Goal: Complete application form

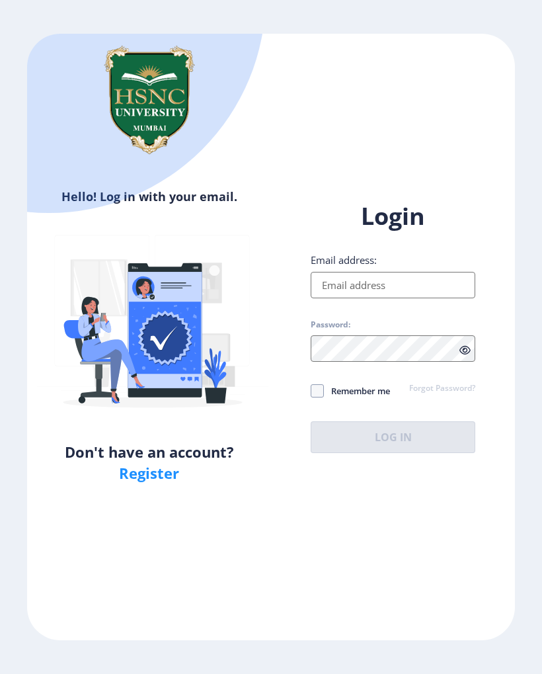
click at [436, 280] on input "Email address:" at bounding box center [393, 285] width 165 height 26
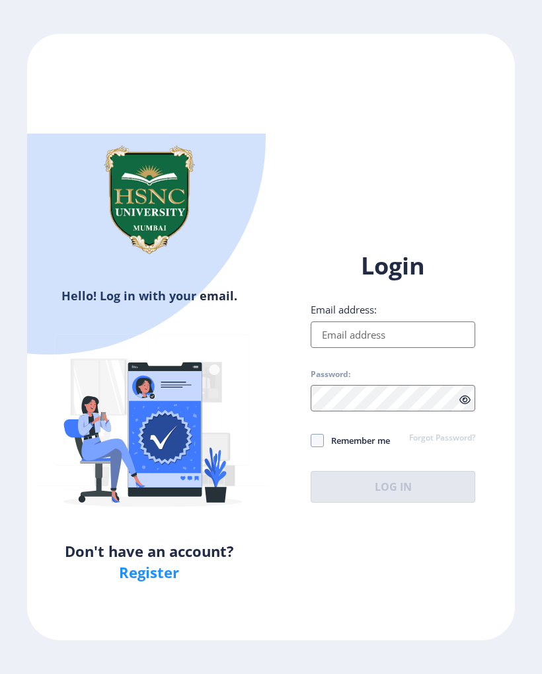
type input "[EMAIL_ADDRESS][DOMAIN_NAME]"
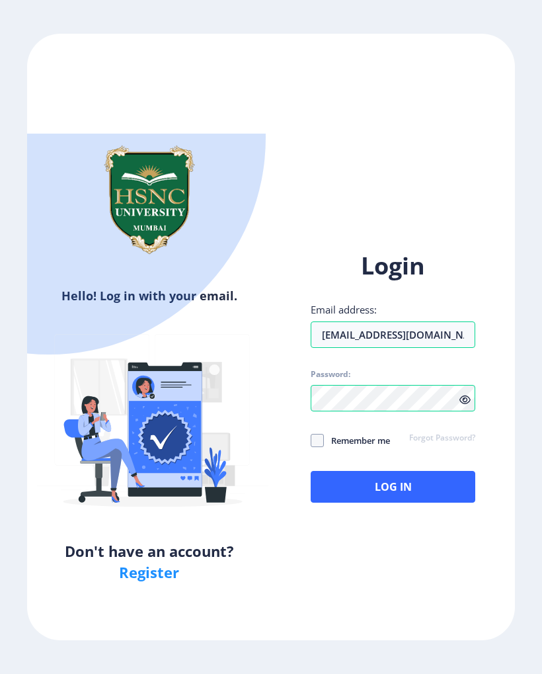
click at [325, 432] on span "Remember me" at bounding box center [357, 440] width 66 height 16
click at [311, 440] on input "Remember me" at bounding box center [311, 440] width 1 height 1
checkbox input "true"
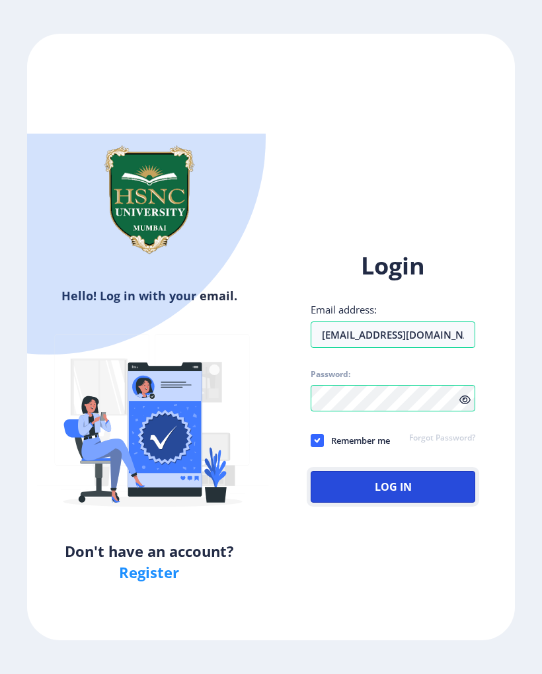
click at [385, 471] on button "Log In" at bounding box center [393, 487] width 165 height 32
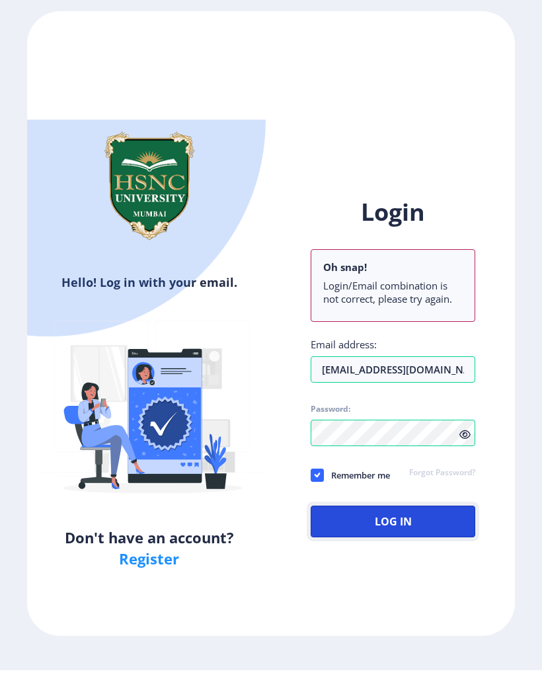
click at [414, 530] on button "Log In" at bounding box center [393, 546] width 165 height 32
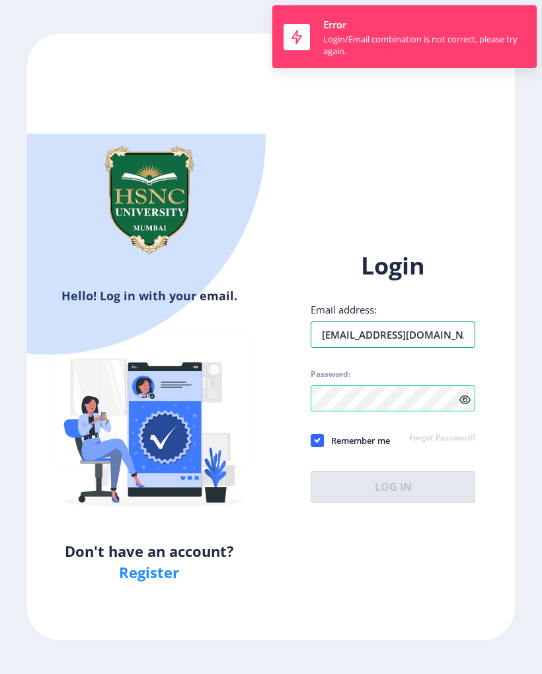
click at [466, 321] on input "[EMAIL_ADDRESS][DOMAIN_NAME]" at bounding box center [393, 334] width 165 height 26
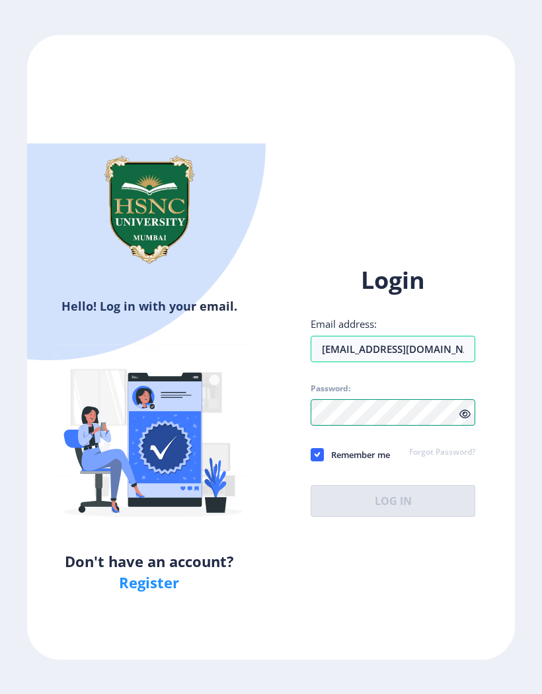
click at [414, 365] on div "Login Email address: [EMAIL_ADDRESS][DOMAIN_NAME] Password: Remember me Forgot …" at bounding box center [393, 390] width 165 height 253
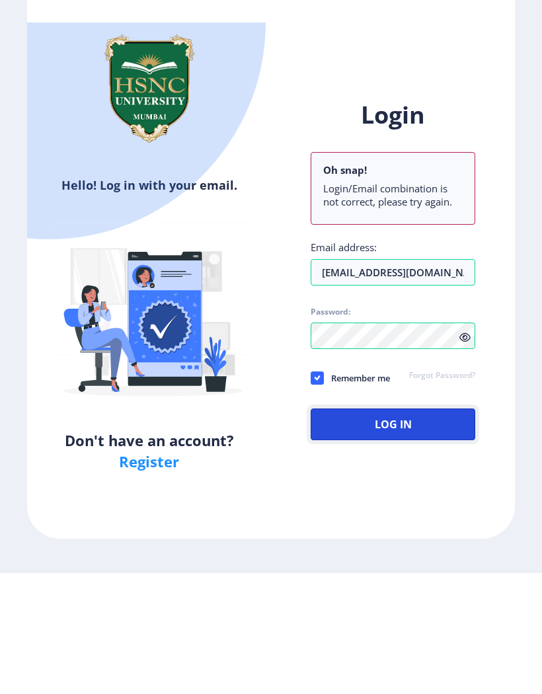
click at [342, 530] on button "Log In" at bounding box center [393, 546] width 165 height 32
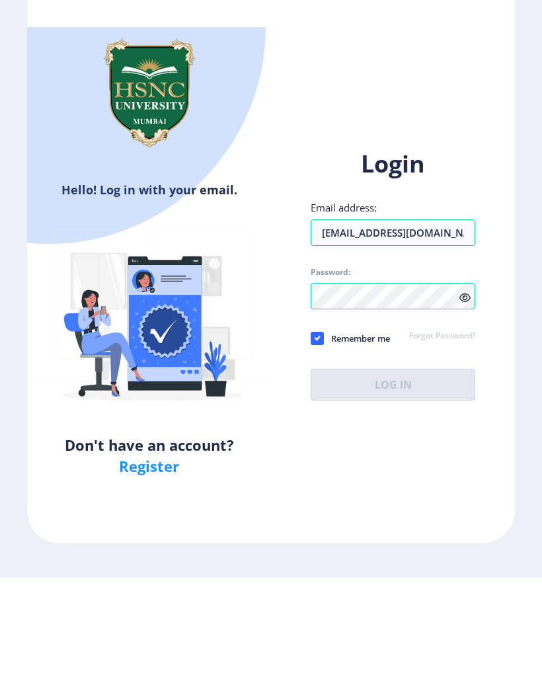
click at [161, 572] on link "Register" at bounding box center [149, 582] width 60 height 20
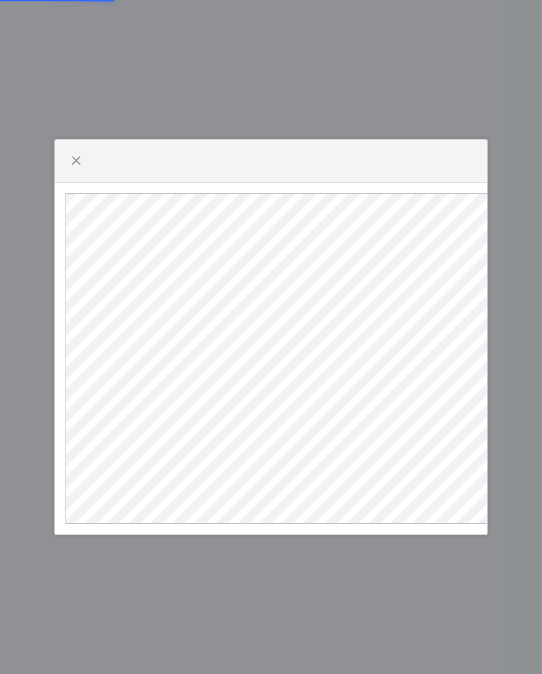
select select
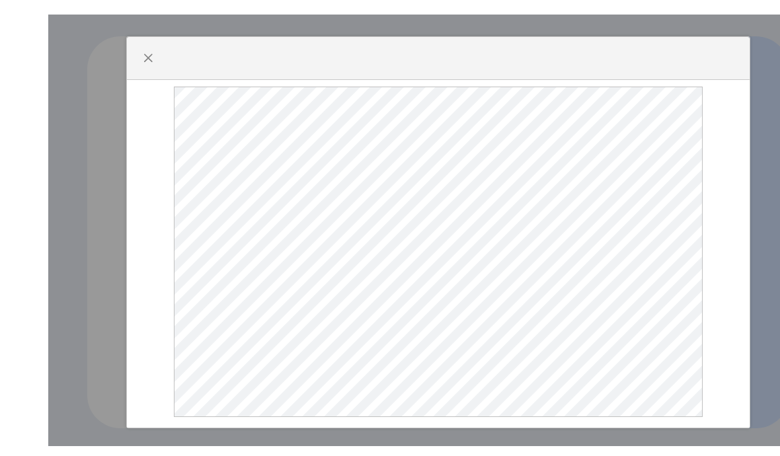
scroll to position [5, 0]
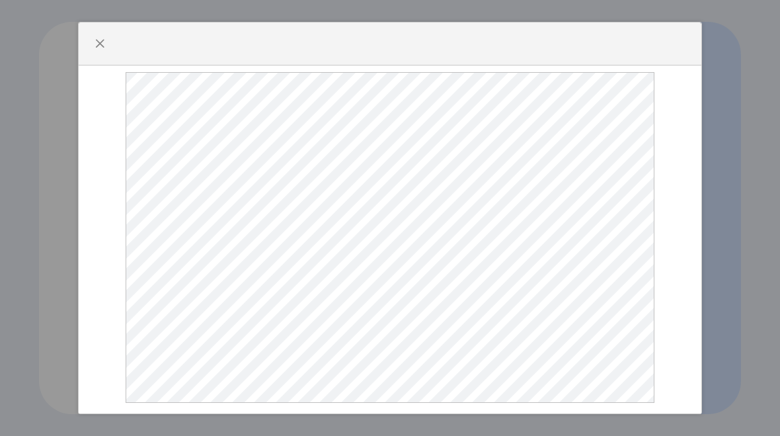
click at [541, 266] on div at bounding box center [390, 218] width 780 height 436
click at [541, 270] on div at bounding box center [390, 218] width 780 height 436
click at [99, 44] on span "button" at bounding box center [100, 43] width 11 height 11
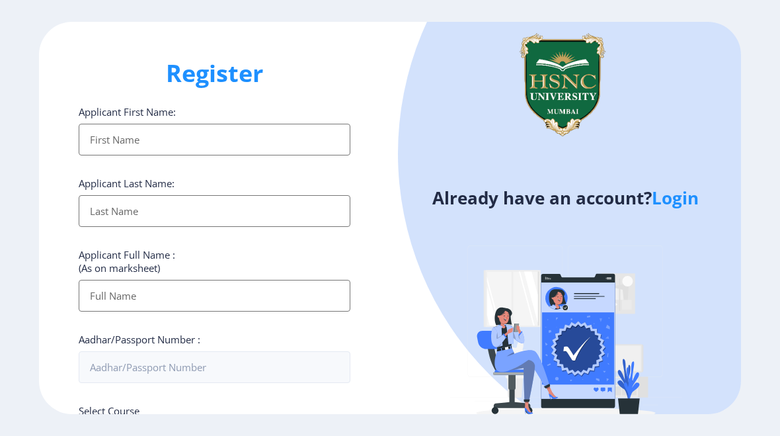
click at [92, 143] on input "Applicant First Name:" at bounding box center [215, 140] width 272 height 32
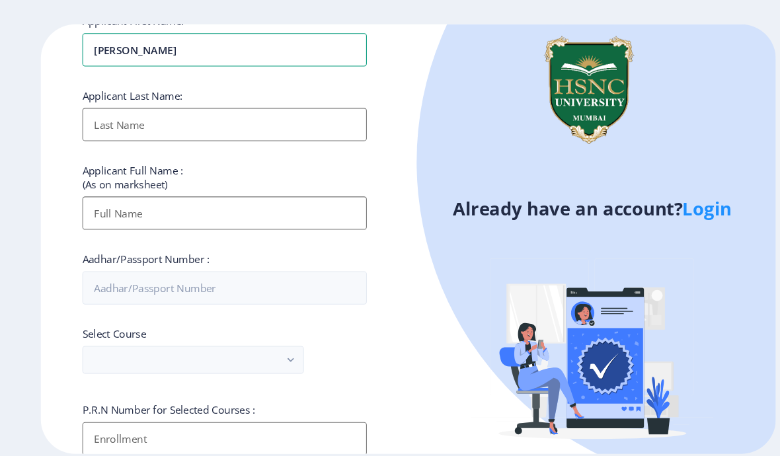
scroll to position [96, 0]
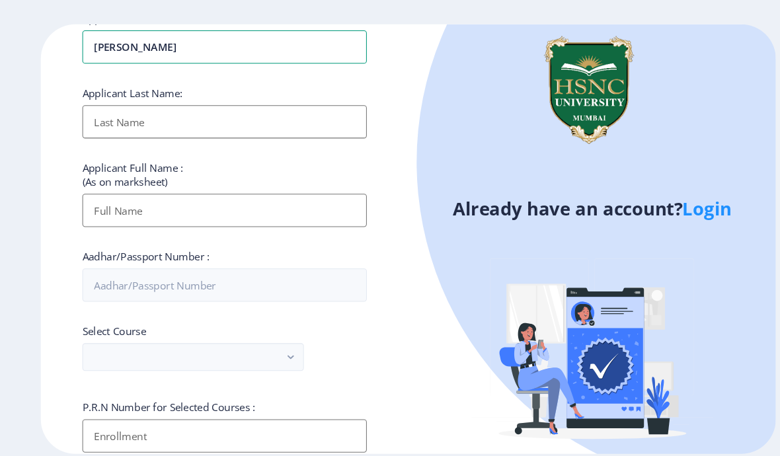
type input "[PERSON_NAME]"
click at [270, 102] on input "Applicant First Name:" at bounding box center [215, 116] width 272 height 32
click at [291, 110] on input "Applicant First Name:" at bounding box center [215, 116] width 272 height 32
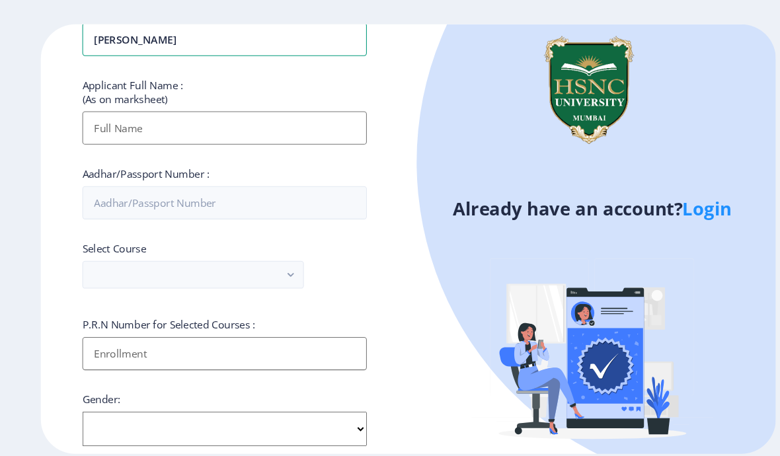
scroll to position [183, 0]
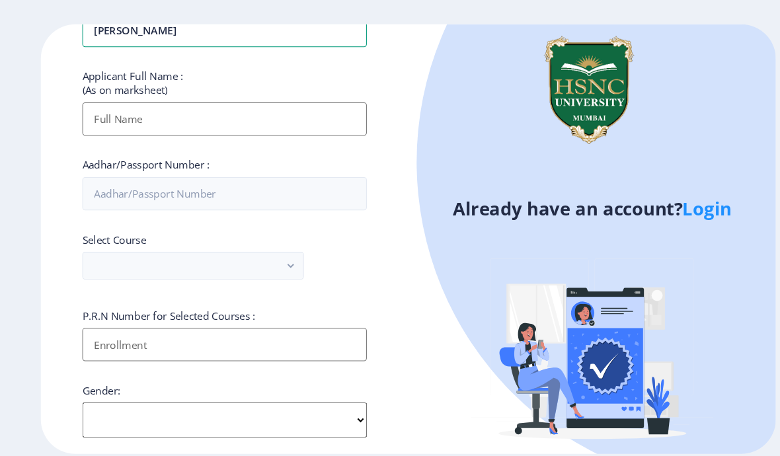
type input "[PERSON_NAME]"
click at [210, 110] on input "Applicant First Name:" at bounding box center [215, 114] width 272 height 32
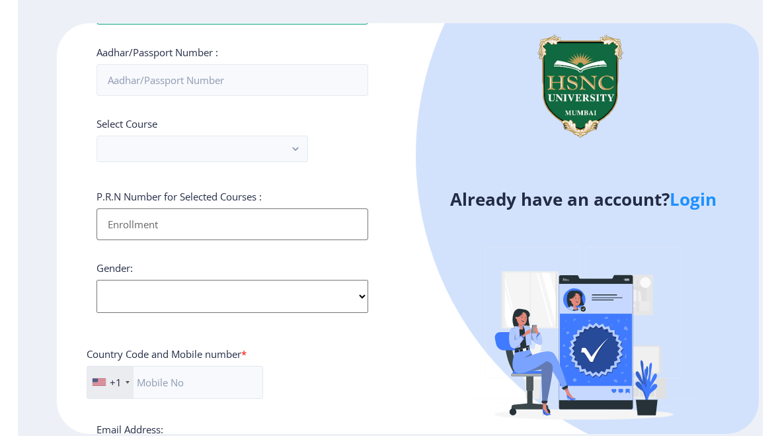
scroll to position [294, 0]
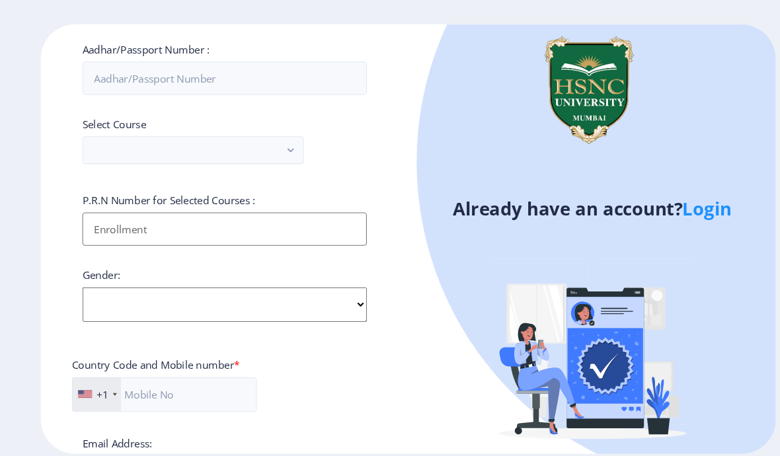
type input "[PERSON_NAME]"
click at [97, 69] on input "Aadhar/Passport Number :" at bounding box center [215, 75] width 272 height 32
click at [91, 65] on input "Aadhar/Passport Number :" at bounding box center [215, 75] width 272 height 32
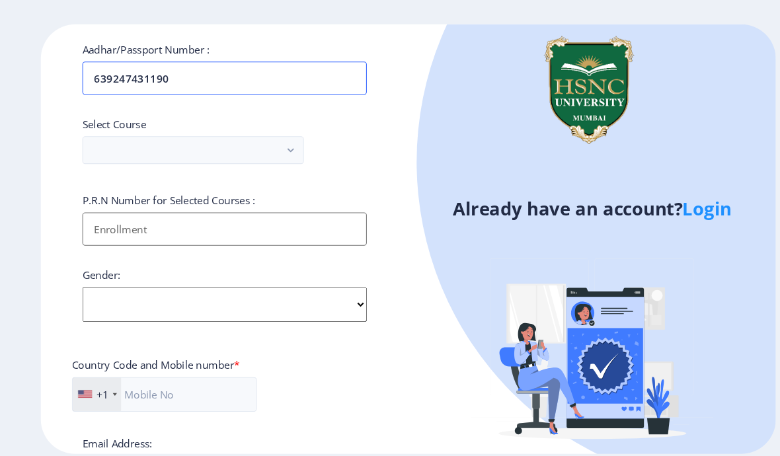
type input "639247431190"
click at [110, 141] on button "button" at bounding box center [185, 143] width 212 height 26
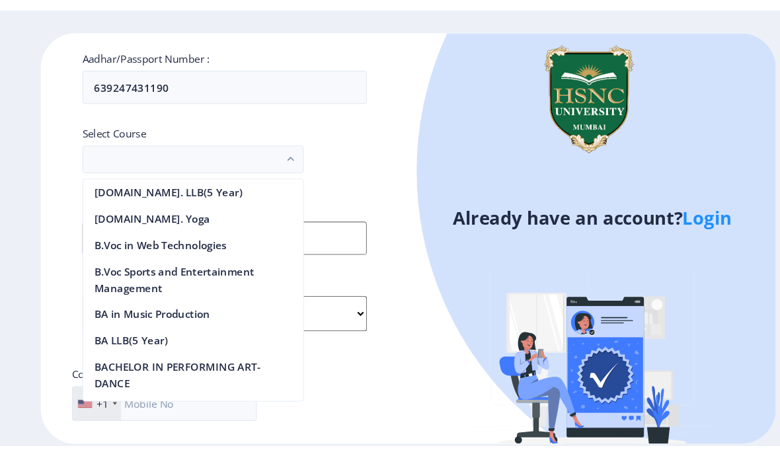
scroll to position [0, 0]
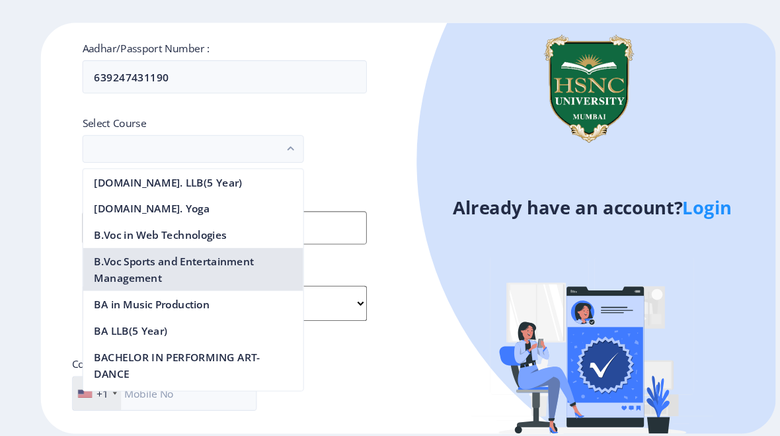
click at [105, 256] on nb-option "B.Voc Sports and Entertainment Management" at bounding box center [184, 257] width 210 height 41
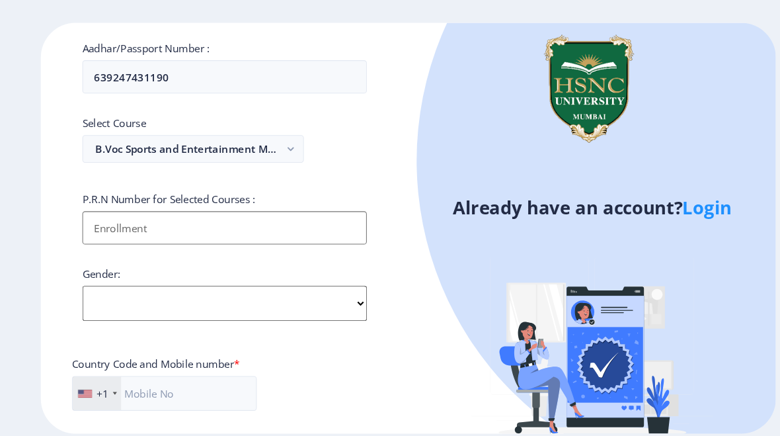
click at [94, 221] on input "Applicant First Name:" at bounding box center [215, 218] width 272 height 32
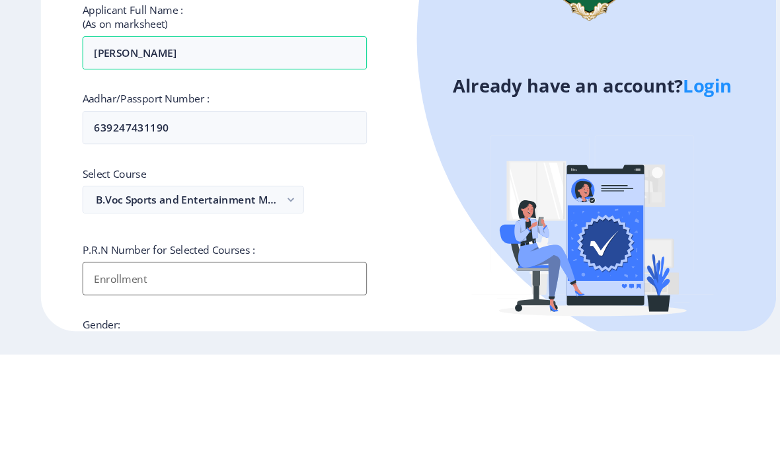
scroll to position [114, 0]
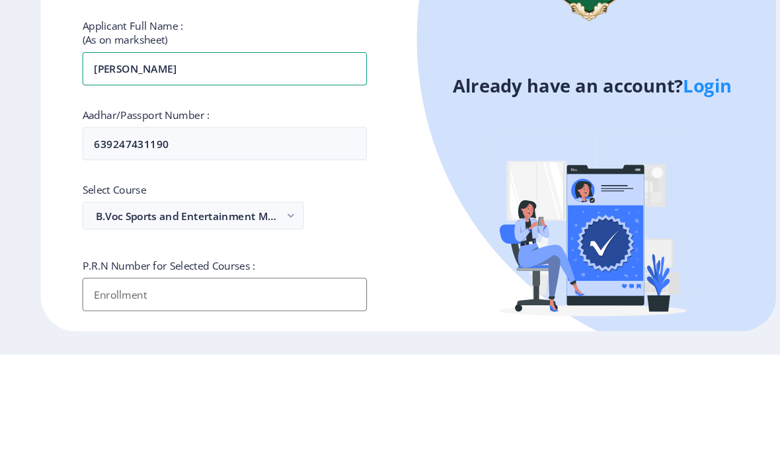
click at [194, 167] on input "[PERSON_NAME]" at bounding box center [215, 183] width 272 height 32
click at [91, 167] on input "[PERSON_NAME] [PERSON_NAME]" at bounding box center [215, 183] width 272 height 32
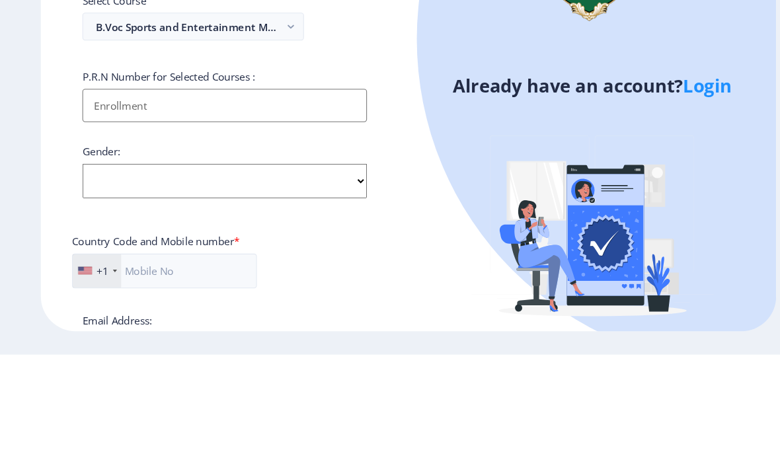
scroll to position [296, 0]
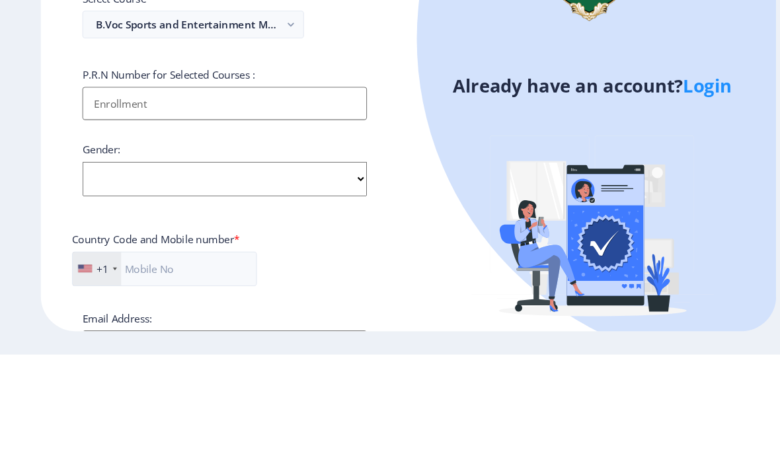
type input "[PERSON_NAME] [PERSON_NAME]"
click at [113, 200] on input "Applicant First Name:" at bounding box center [215, 216] width 272 height 32
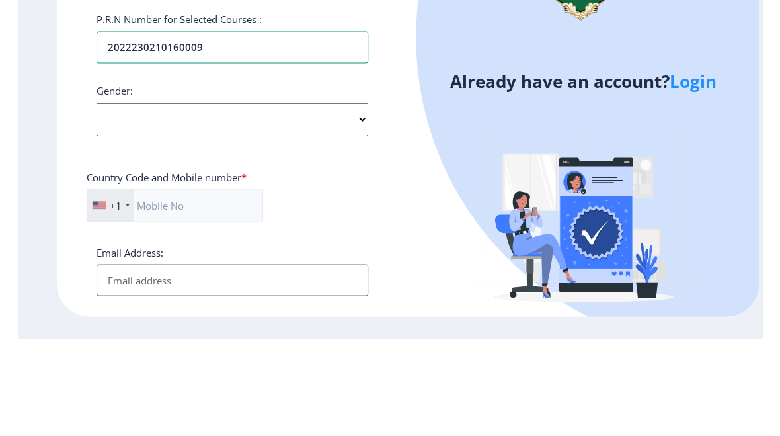
scroll to position [355, 0]
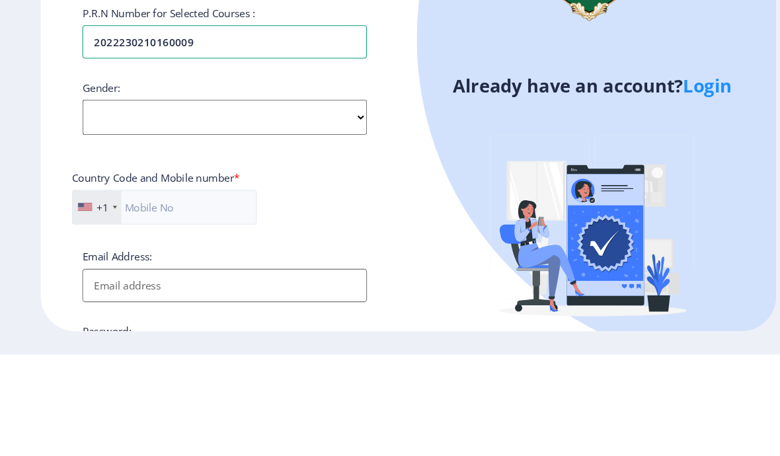
type input "2022230210160009"
click at [98, 213] on select "Select Gender [DEMOGRAPHIC_DATA] [DEMOGRAPHIC_DATA] Other" at bounding box center [215, 229] width 272 height 33
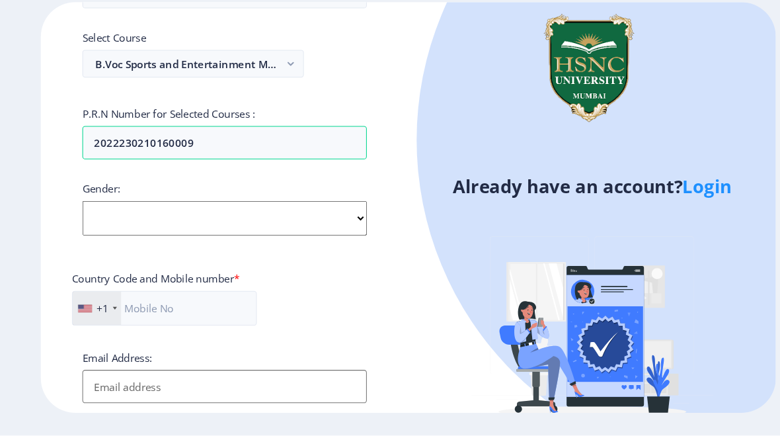
select select "[DEMOGRAPHIC_DATA]"
click at [151, 299] on input "text" at bounding box center [157, 313] width 177 height 33
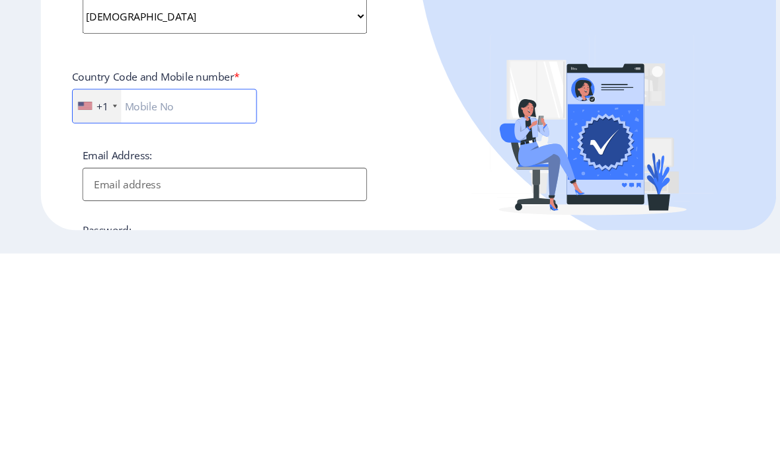
click at [109, 299] on input "text" at bounding box center [157, 315] width 177 height 33
click at [91, 299] on div "+1" at bounding box center [92, 315] width 46 height 32
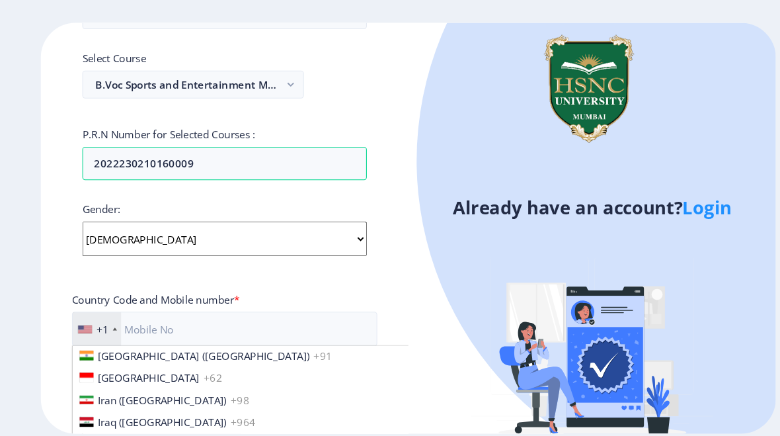
scroll to position [2090, 0]
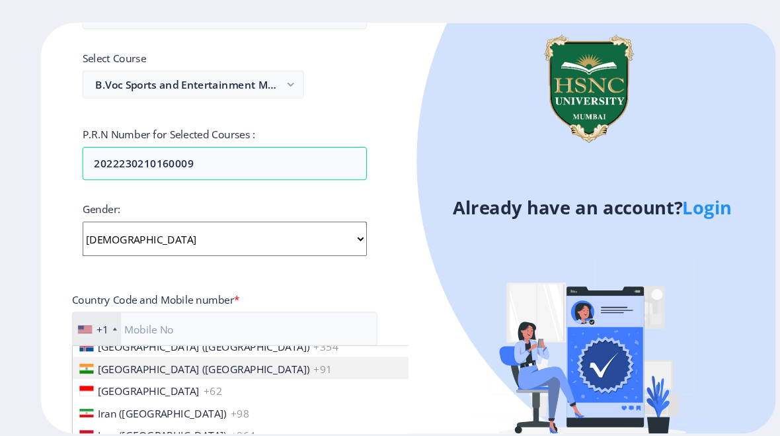
click at [102, 346] on span "[GEOGRAPHIC_DATA] ([GEOGRAPHIC_DATA])" at bounding box center [194, 352] width 202 height 13
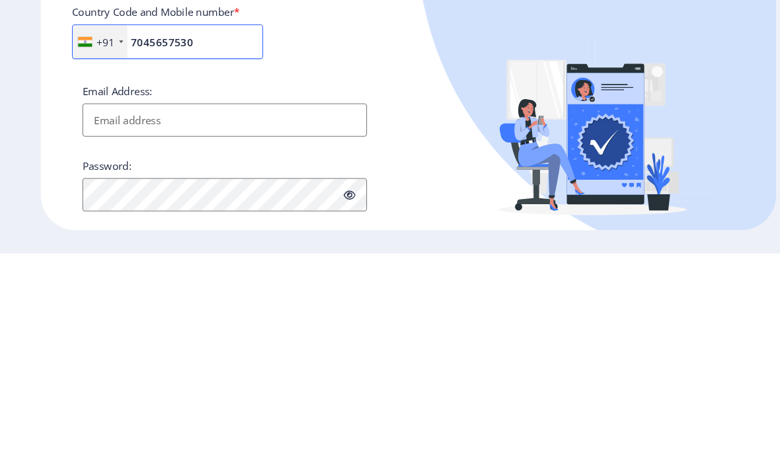
scroll to position [423, 0]
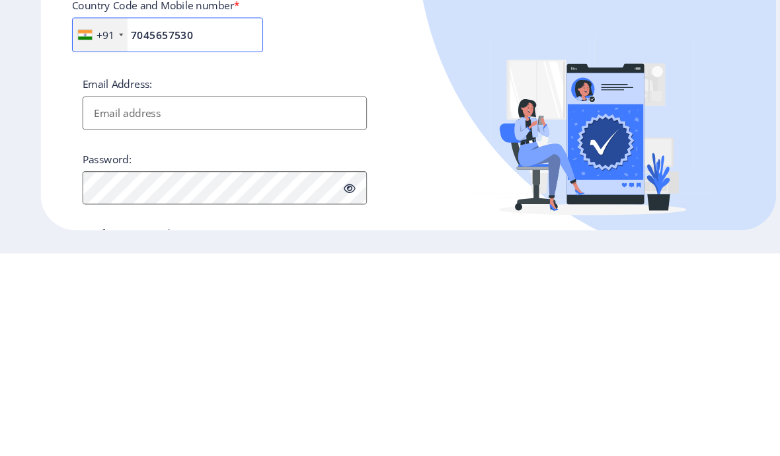
type input "7045657530"
click at [114, 306] on input "Email Address:" at bounding box center [215, 322] width 272 height 32
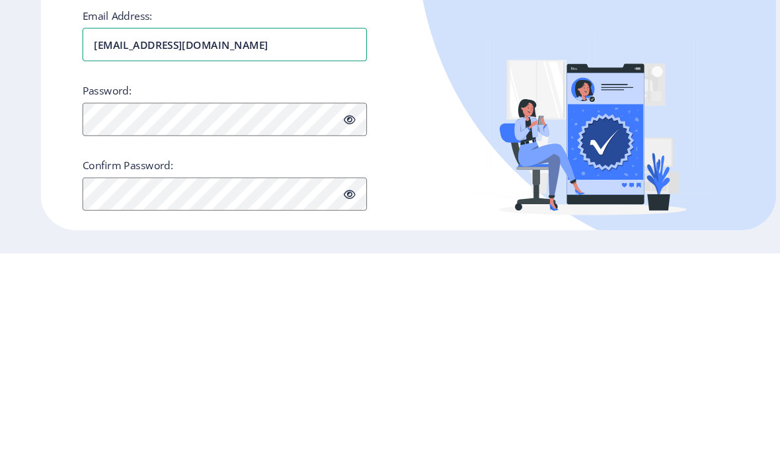
scroll to position [496, 0]
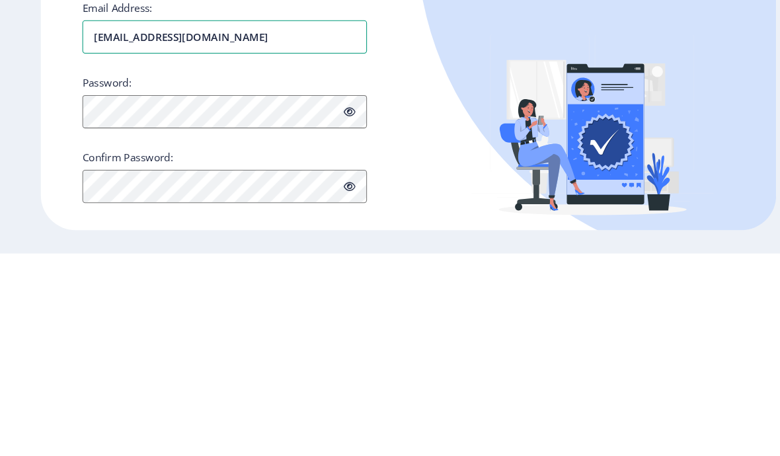
type input "[EMAIL_ADDRESS][DOMAIN_NAME]"
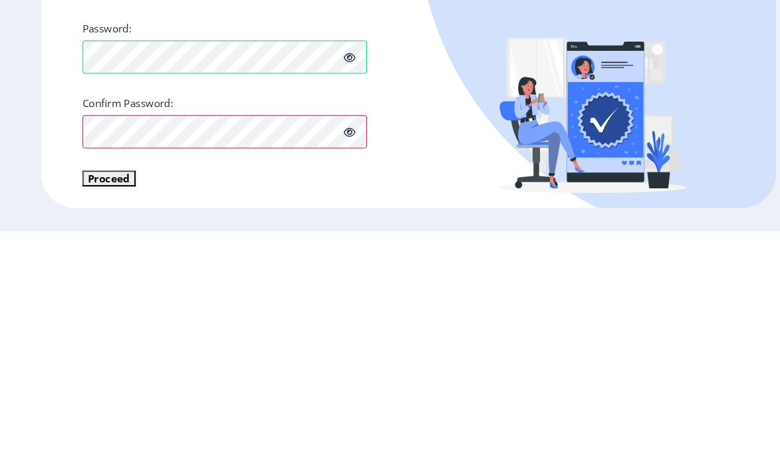
scroll to position [526, 0]
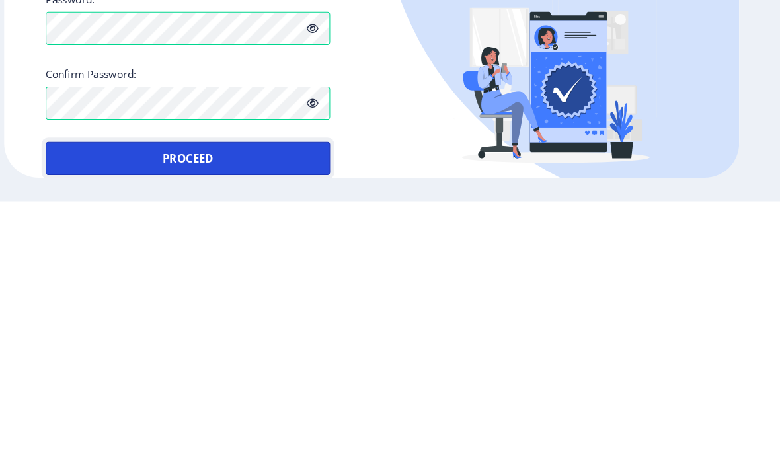
click at [131, 399] on button "Proceed" at bounding box center [215, 415] width 272 height 32
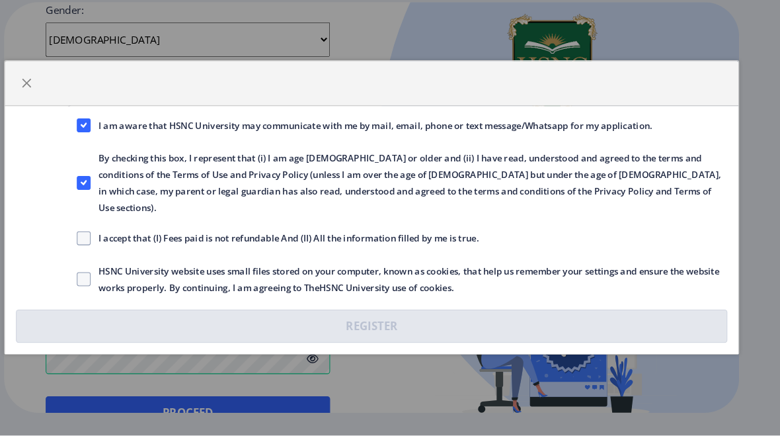
click at [72, 232] on div "I am aware that HSNC University may communicate with me by mail, email, phone o…" at bounding box center [390, 239] width 701 height 237
click at [108, 239] on label "I accept that (I) Fees paid is not refundable And (II) All the information fill…" at bounding box center [300, 247] width 384 height 16
click at [108, 247] on input "I accept that (I) Fees paid is not refundable And (II) All the information fill…" at bounding box center [108, 247] width 1 height 1
click at [108, 241] on span at bounding box center [114, 247] width 13 height 13
click at [108, 247] on input "I accept that (I) Fees paid is not refundable And (II) All the information fill…" at bounding box center [108, 247] width 1 height 1
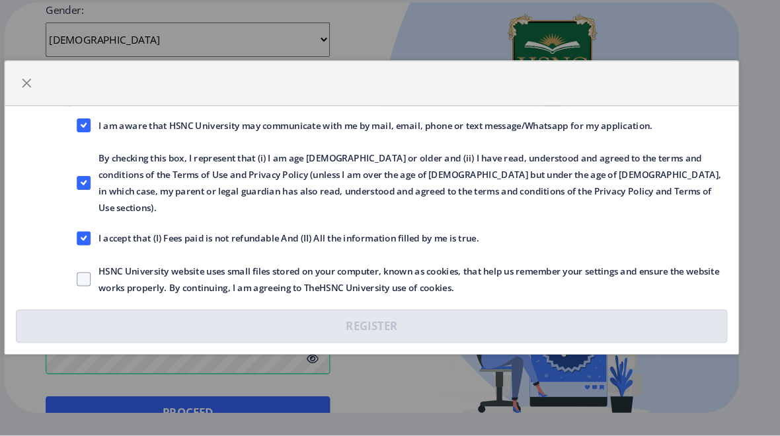
checkbox input "false"
click at [108, 280] on span at bounding box center [114, 286] width 13 height 13
click at [108, 286] on input "HSNC University website uses small files stored on your computer, known as cook…" at bounding box center [108, 286] width 1 height 1
checkbox input "true"
click at [108, 241] on span at bounding box center [114, 247] width 13 height 13
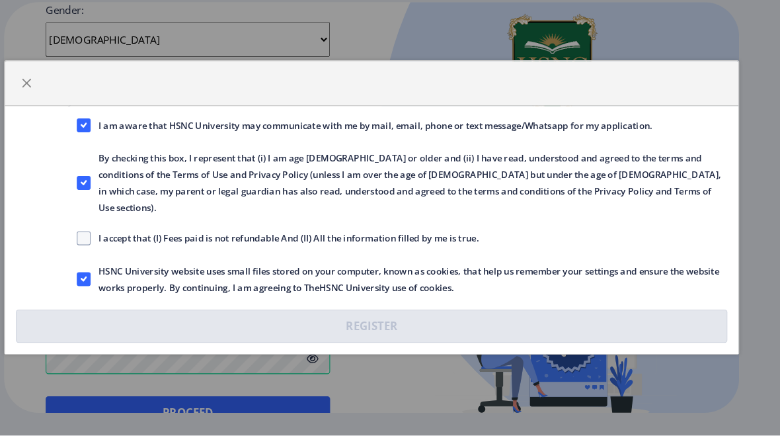
click at [108, 247] on input "I accept that (I) Fees paid is not refundable And (II) All the information fill…" at bounding box center [108, 247] width 1 height 1
checkbox input "true"
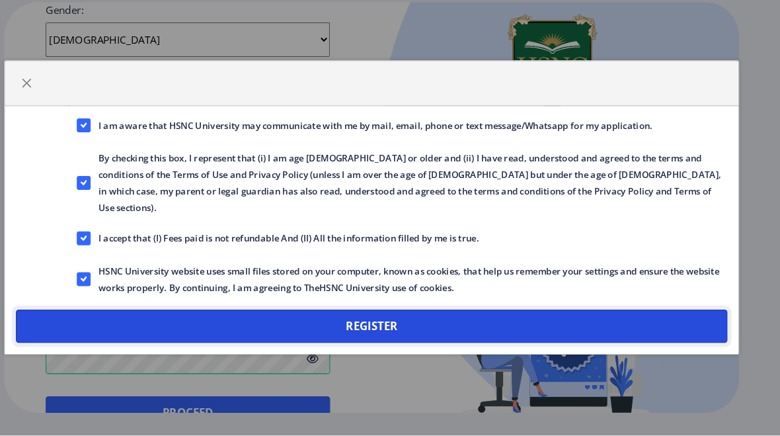
click at [131, 315] on button "Register" at bounding box center [390, 331] width 680 height 32
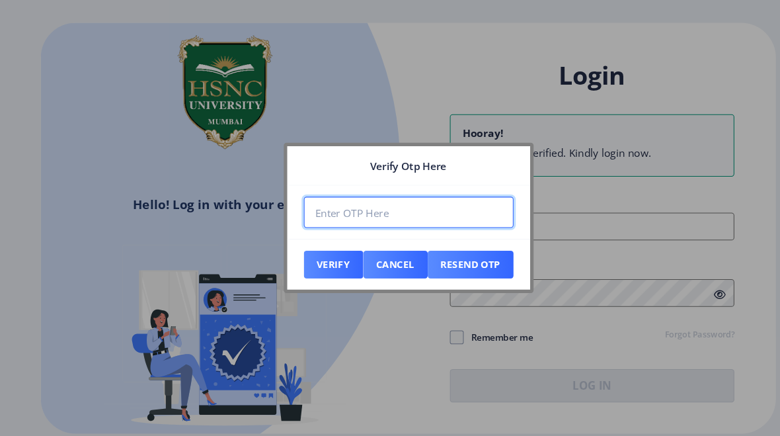
click at [335, 211] on input "number" at bounding box center [390, 203] width 200 height 30
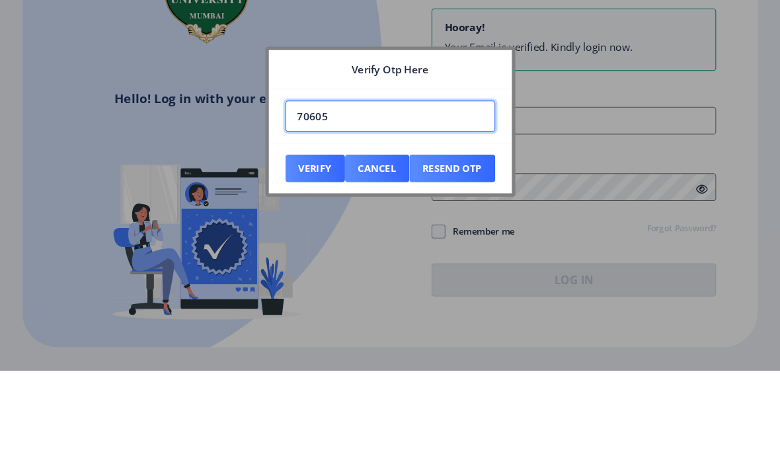
type input "706050"
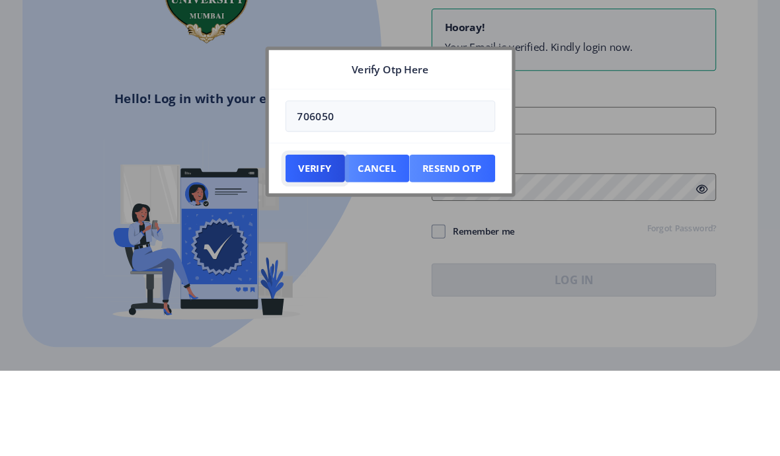
click at [294, 250] on button "Verify" at bounding box center [318, 263] width 57 height 26
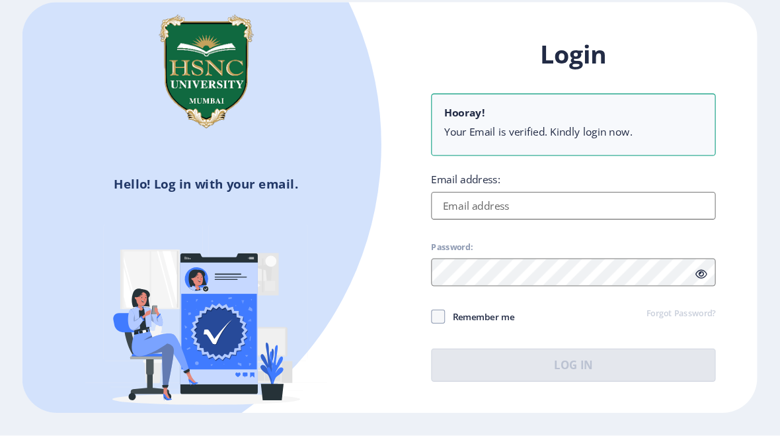
click at [456, 184] on label "Email address:" at bounding box center [463, 190] width 66 height 13
click at [456, 203] on input "Email address:" at bounding box center [566, 216] width 272 height 26
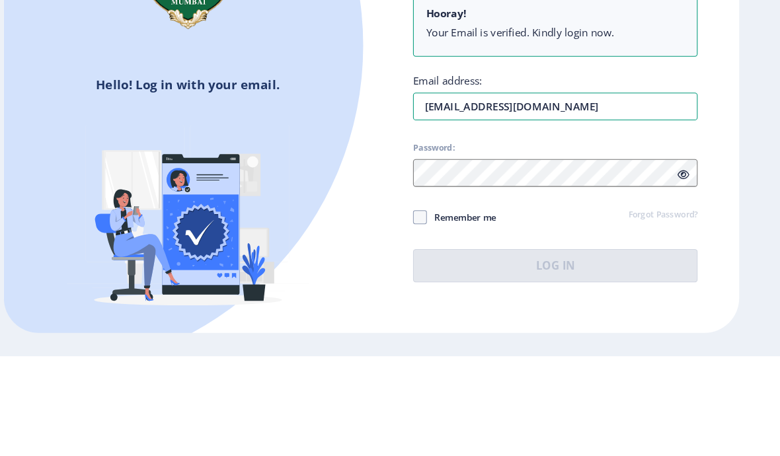
type input "[EMAIL_ADDRESS][DOMAIN_NAME]"
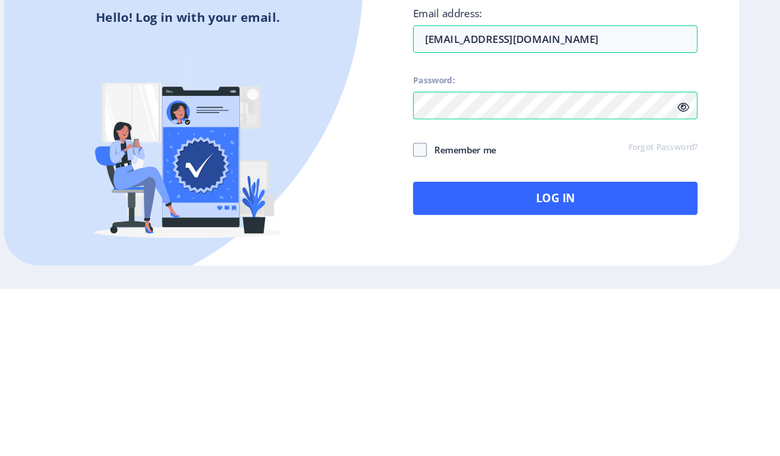
click at [430, 317] on span at bounding box center [436, 323] width 13 height 13
click at [430, 323] on input "Remember me" at bounding box center [430, 323] width 1 height 1
checkbox input "true"
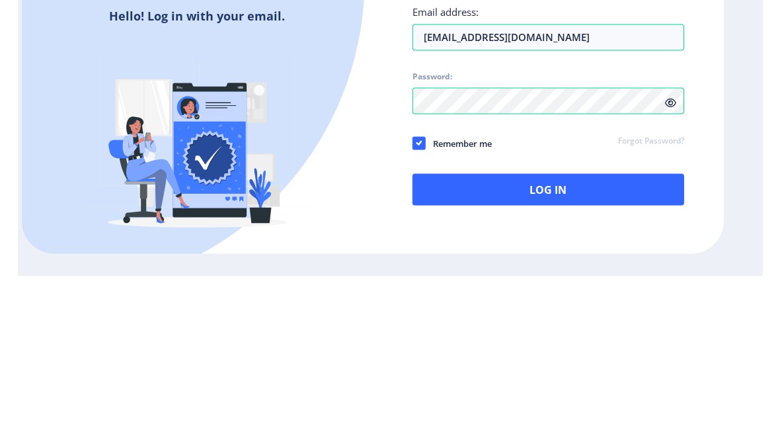
scroll to position [20, 0]
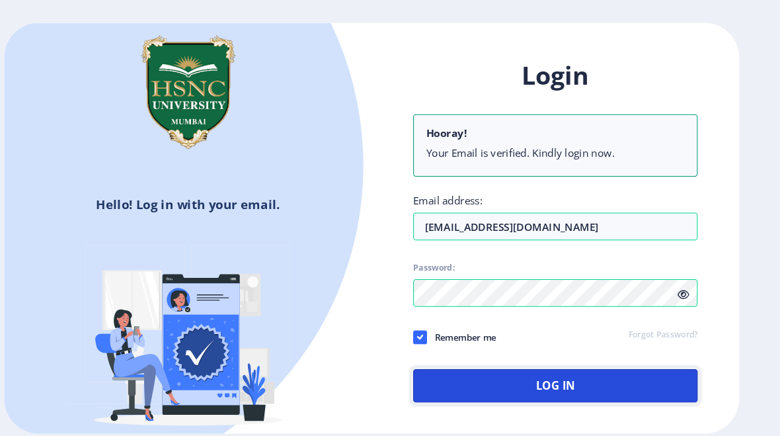
click at [503, 352] on button "Log In" at bounding box center [566, 368] width 272 height 32
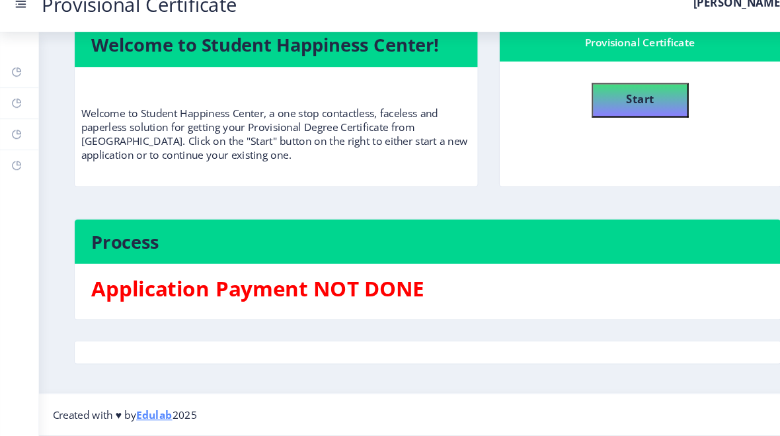
click at [541, 103] on button "Start" at bounding box center [611, 115] width 93 height 33
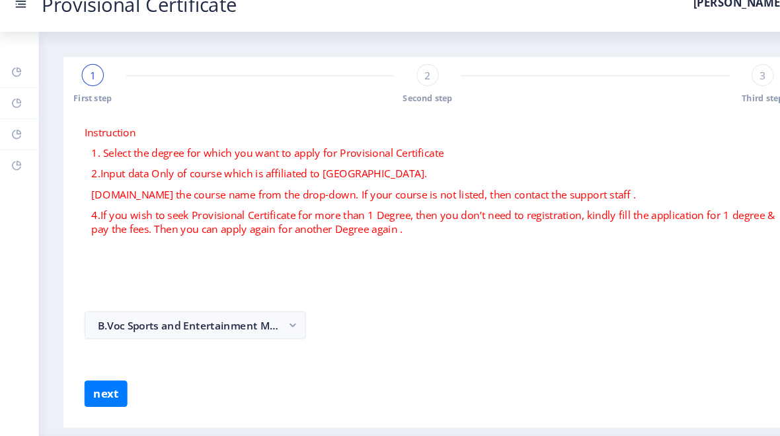
select select
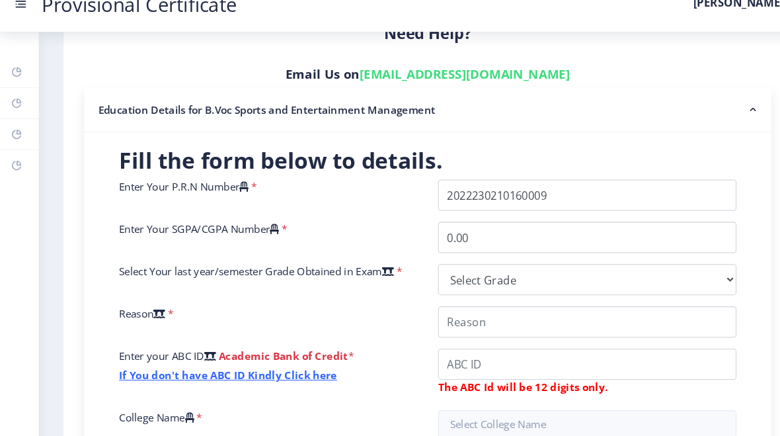
scroll to position [266, 0]
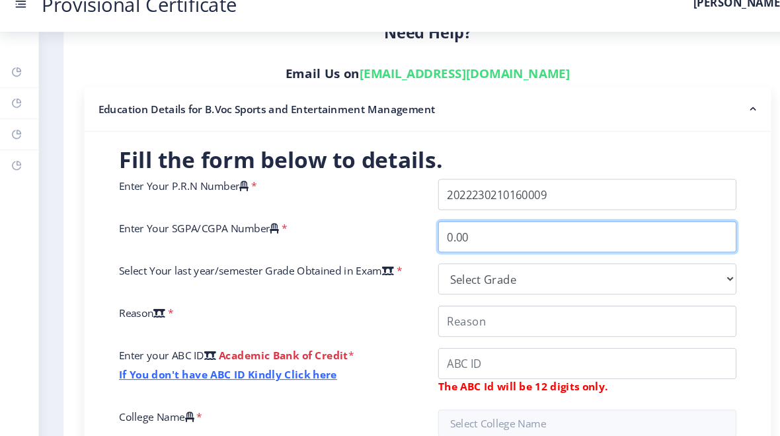
click at [541, 231] on input "0.00" at bounding box center [560, 246] width 285 height 30
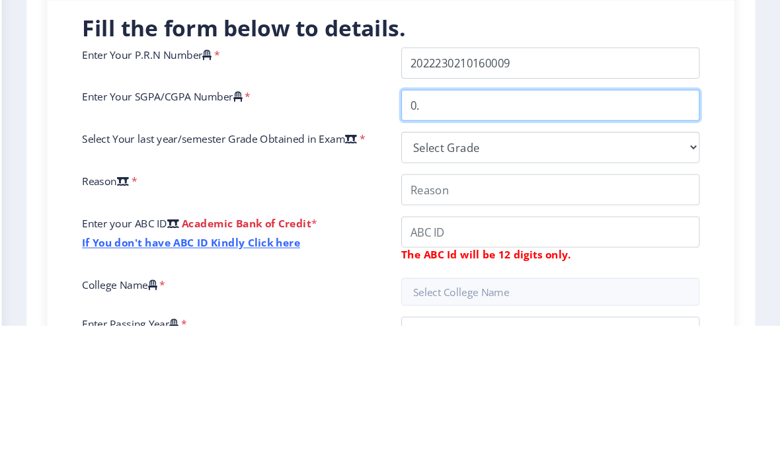
type input "0"
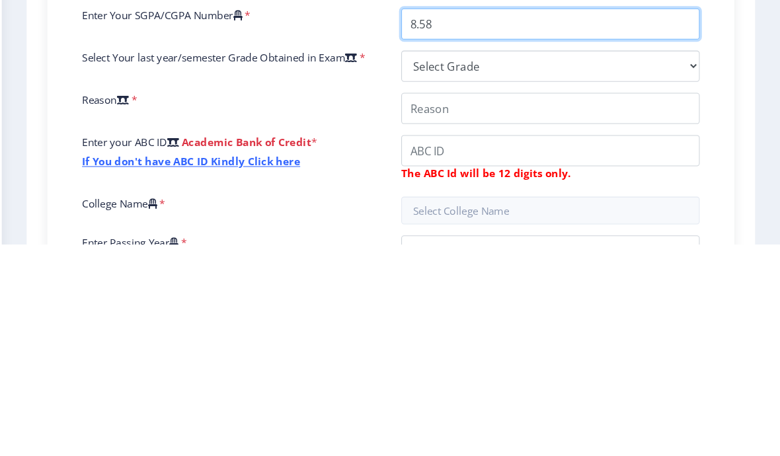
type input "8.58"
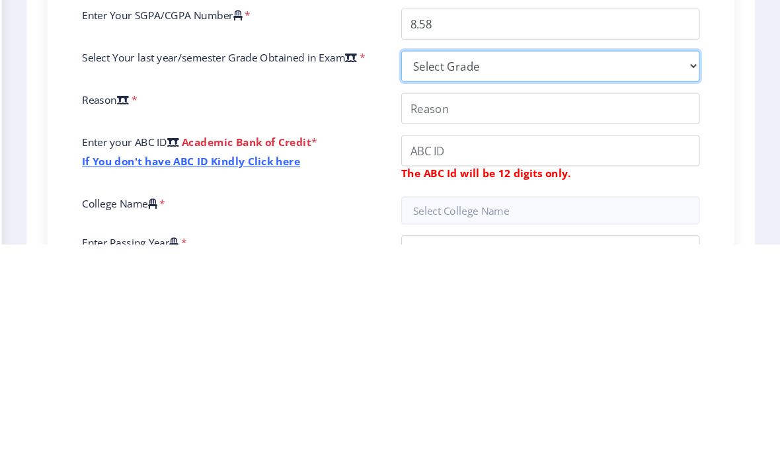
click at [468, 271] on select "Select Grade O A+ A B+ B C D F(Fail)" at bounding box center [560, 286] width 285 height 30
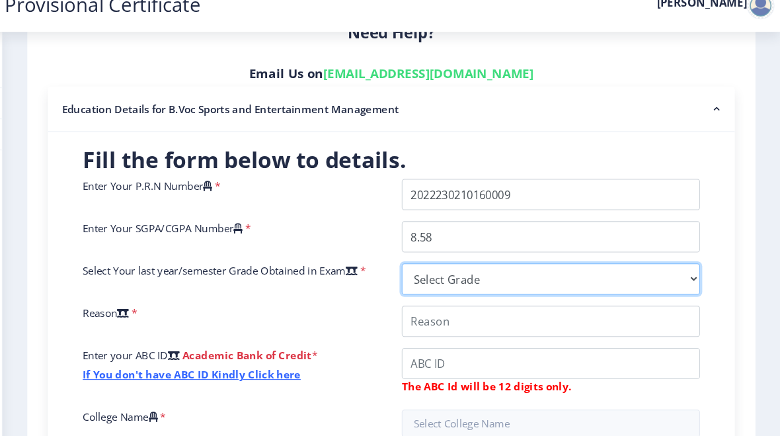
select select "A"
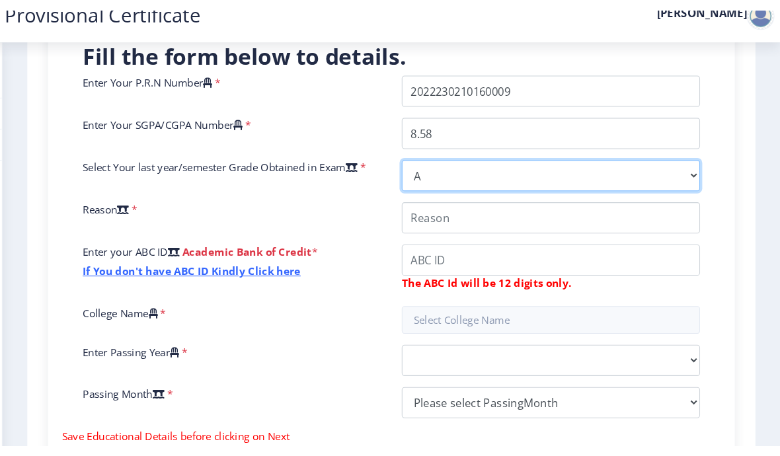
scroll to position [381, 0]
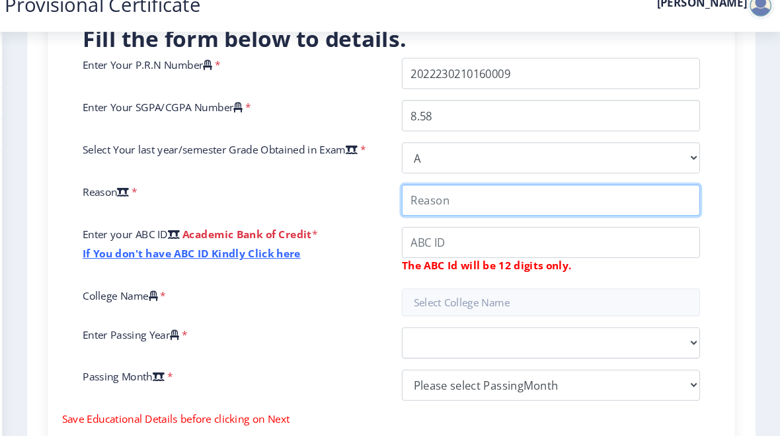
click at [526, 196] on input "College Name" at bounding box center [560, 211] width 285 height 30
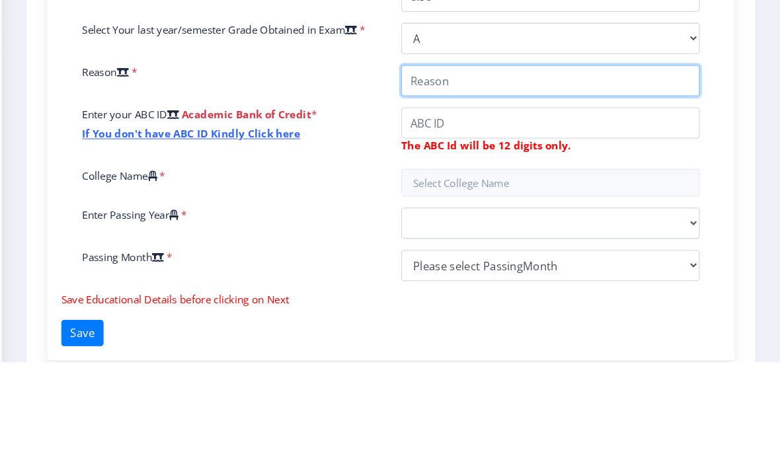
scroll to position [406, 0]
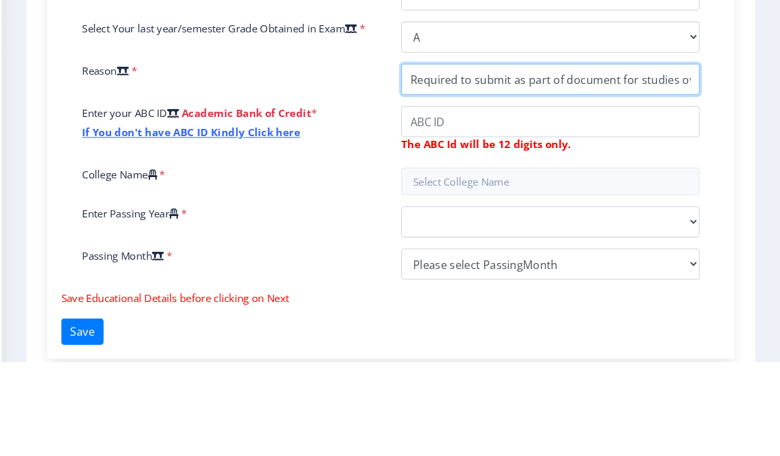
type input "Required to submit as part of document for studies overseas"
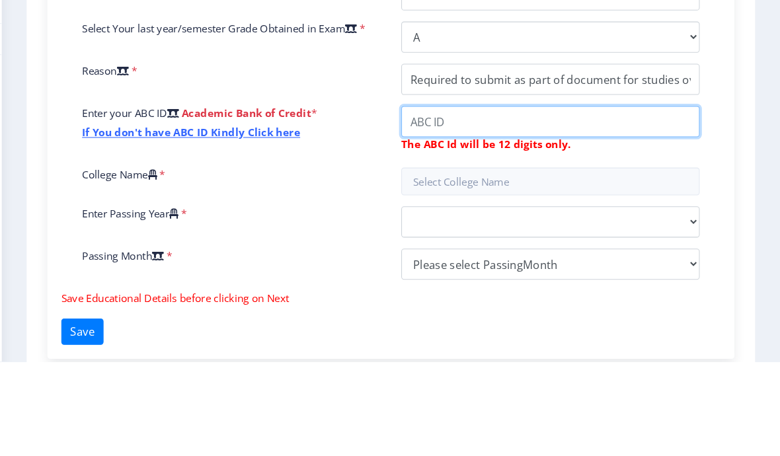
click at [475, 212] on input "College Name" at bounding box center [560, 227] width 285 height 30
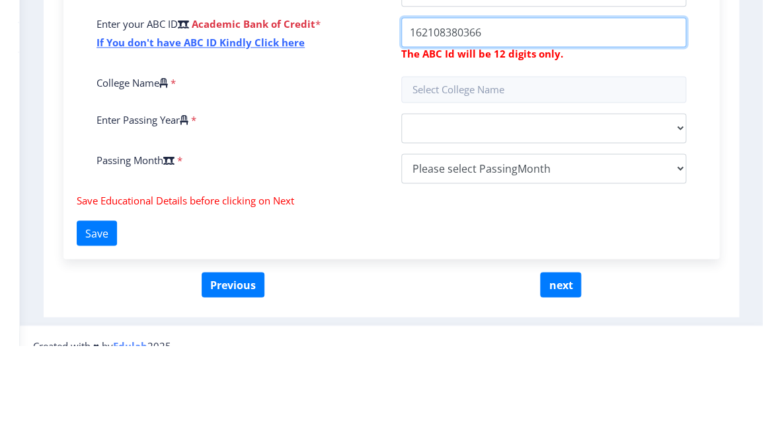
scroll to position [492, 0]
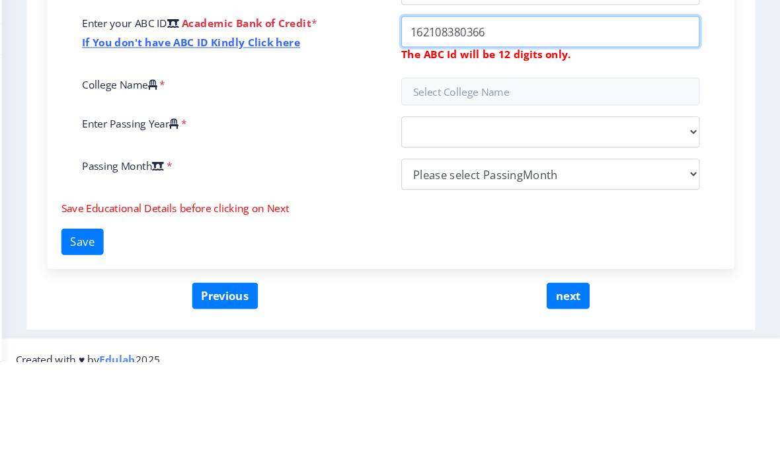
type input "162108380366"
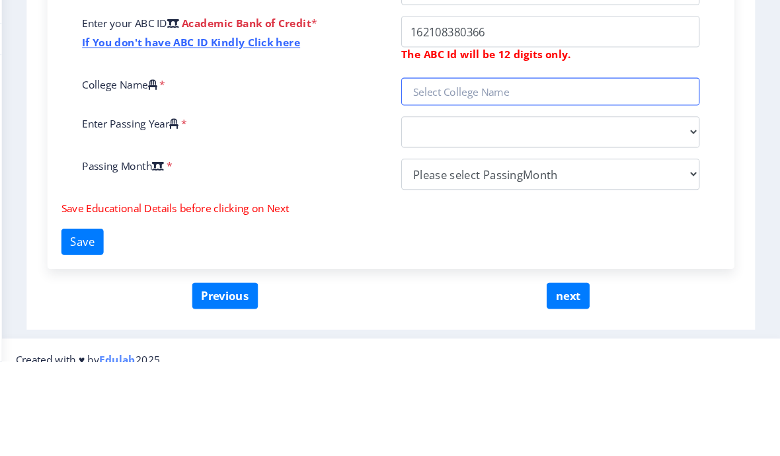
click at [489, 185] on input "text" at bounding box center [560, 198] width 285 height 26
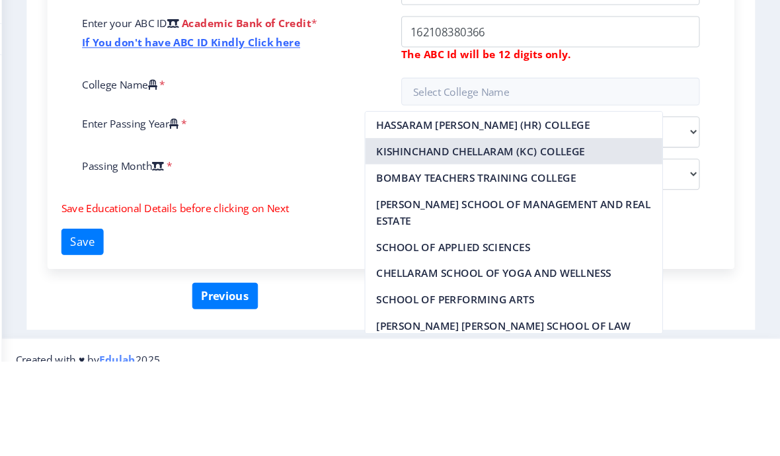
click at [510, 243] on nb-option "KISHINCHAND CHELLARAM (KC) COLLEGE" at bounding box center [526, 255] width 284 height 25
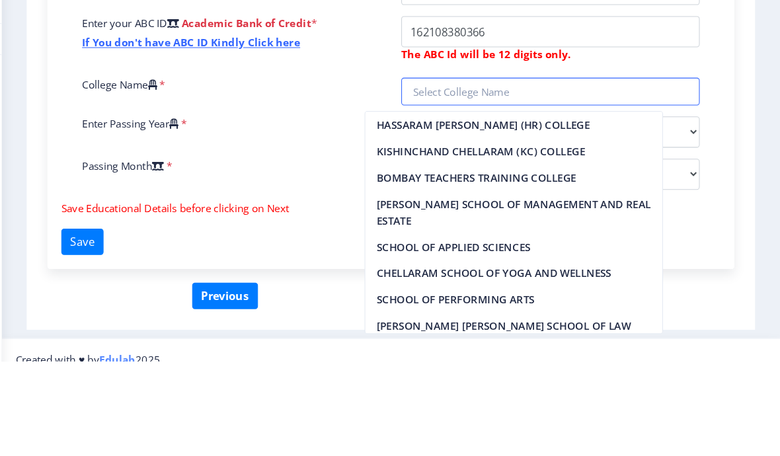
type input "KISHINCHAND CHELLARAM (KC) COLLEGE"
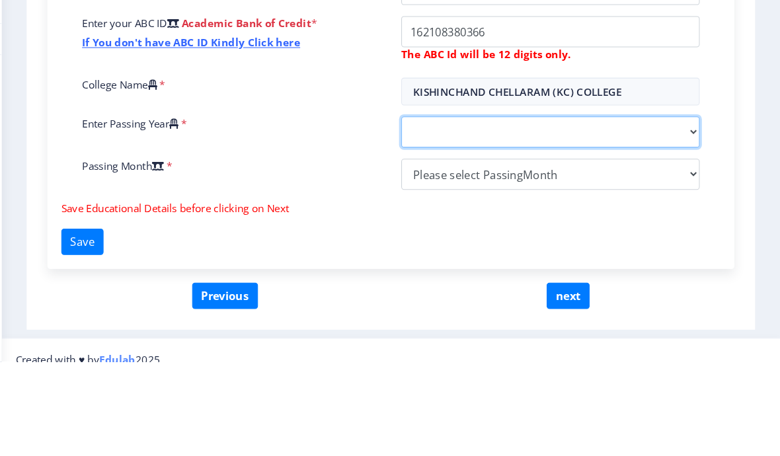
click at [534, 222] on select "2025 2024 2023 2022 2021 2020 2019 2018 2017 2016 2015 2014 2013 2012 2011 2010…" at bounding box center [560, 237] width 285 height 30
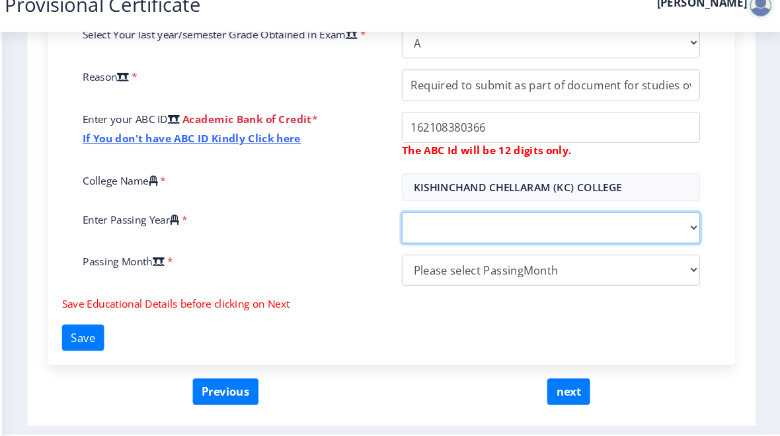
select select "2025"
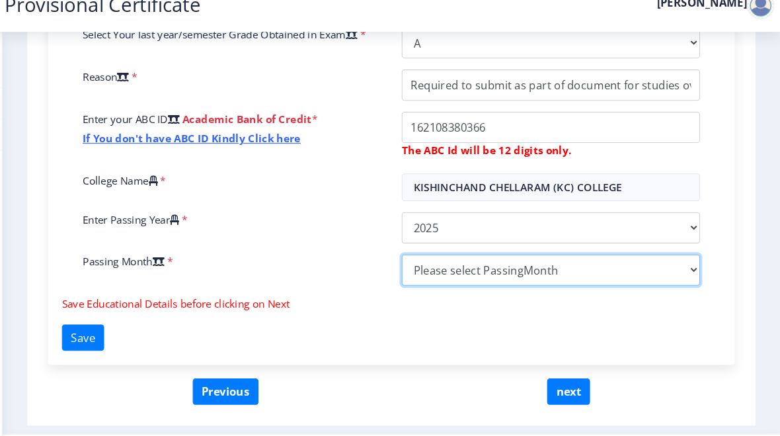
click at [450, 262] on select "Please select PassingMonth (01) January (02) February (03) March (04) April (05…" at bounding box center [560, 277] width 285 height 30
select select "March"
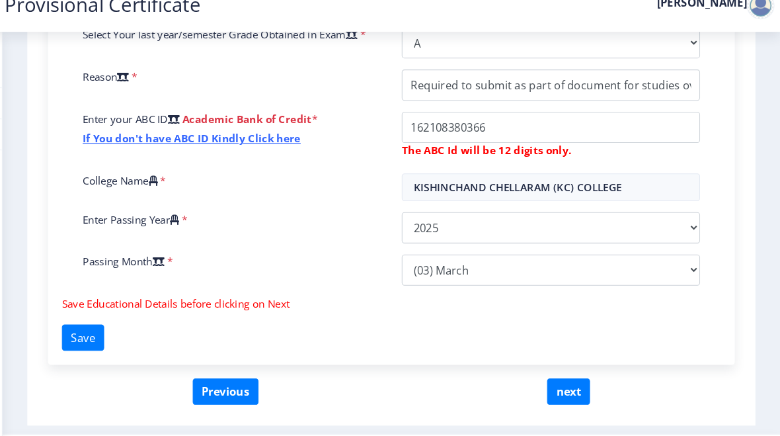
click at [94, 329] on button "Save" at bounding box center [114, 341] width 40 height 25
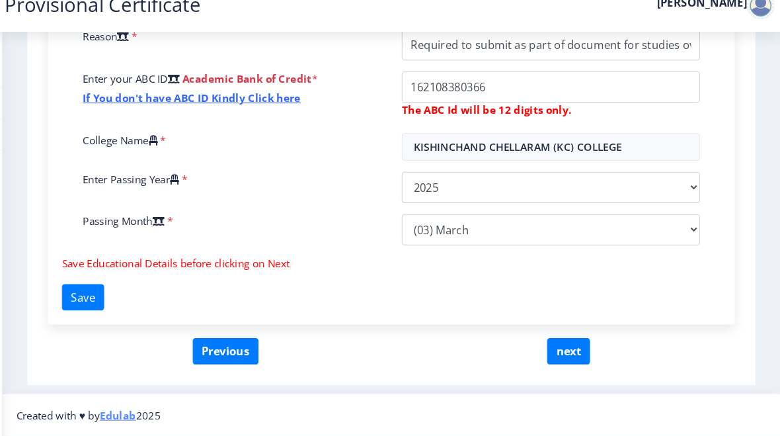
scroll to position [530, 0]
click at [541, 342] on button "next" at bounding box center [577, 354] width 41 height 25
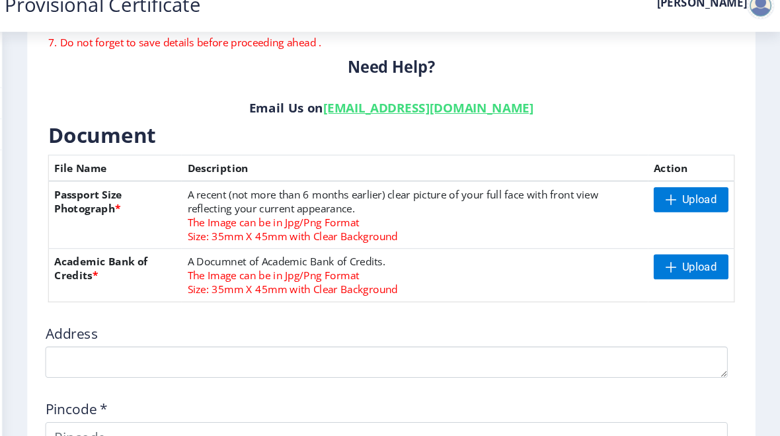
scroll to position [259, 0]
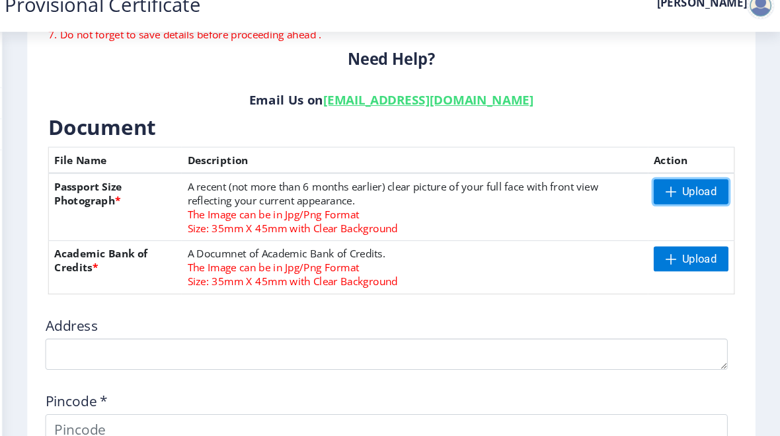
click at [541, 196] on span "Upload" at bounding box center [702, 202] width 33 height 13
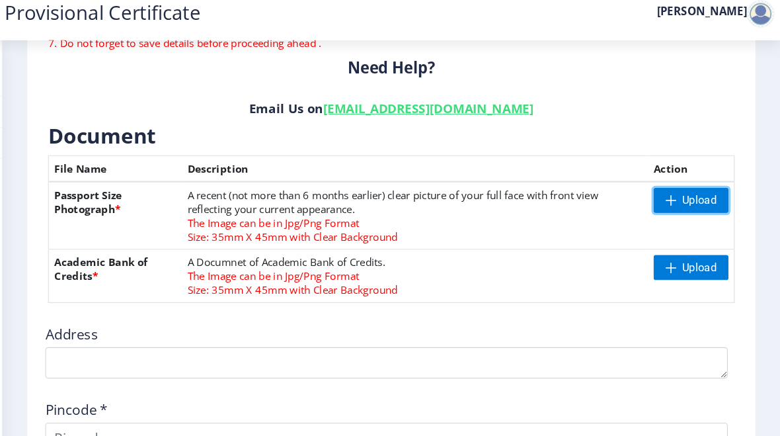
click at [541, 196] on span "Upload" at bounding box center [702, 202] width 33 height 13
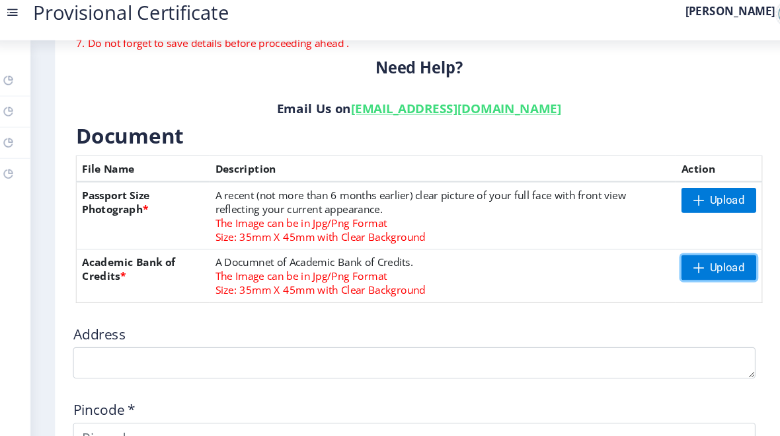
click at [541, 260] on span "Upload" at bounding box center [702, 266] width 33 height 13
click at [541, 255] on span "Upload" at bounding box center [694, 267] width 71 height 24
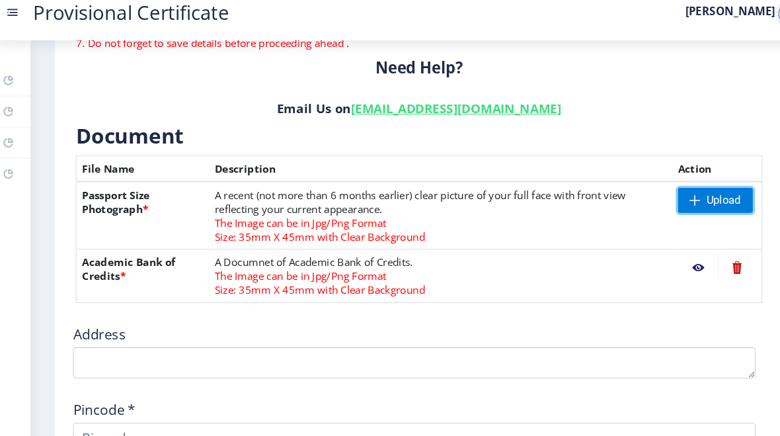
click at [541, 196] on span "Upload" at bounding box center [699, 202] width 33 height 13
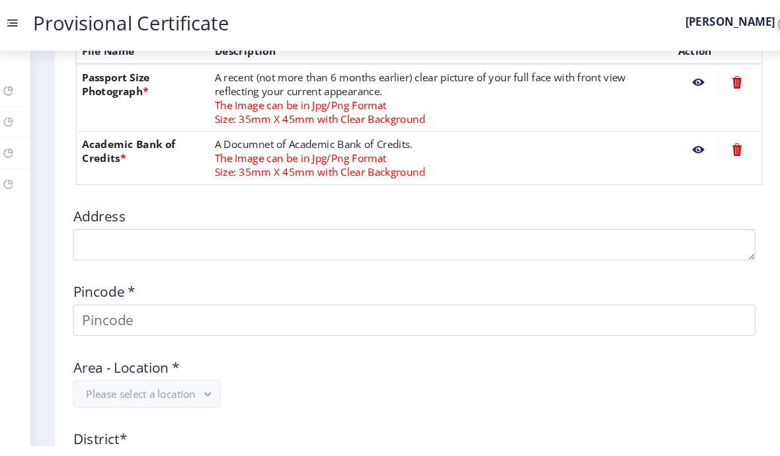
scroll to position [329, 0]
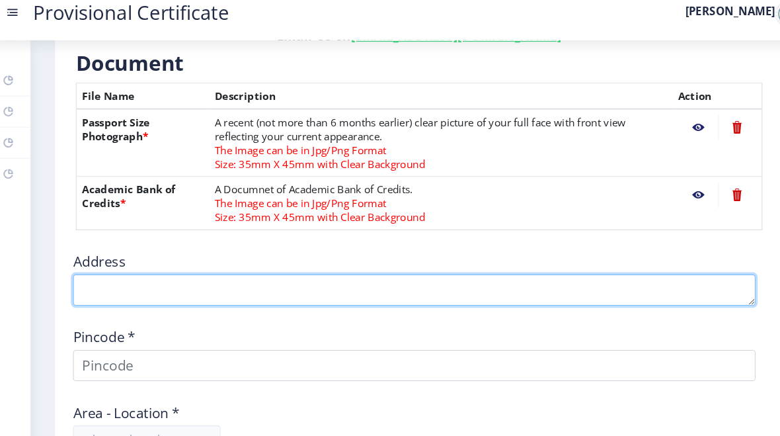
click at [450, 274] on textarea at bounding box center [404, 289] width 652 height 30
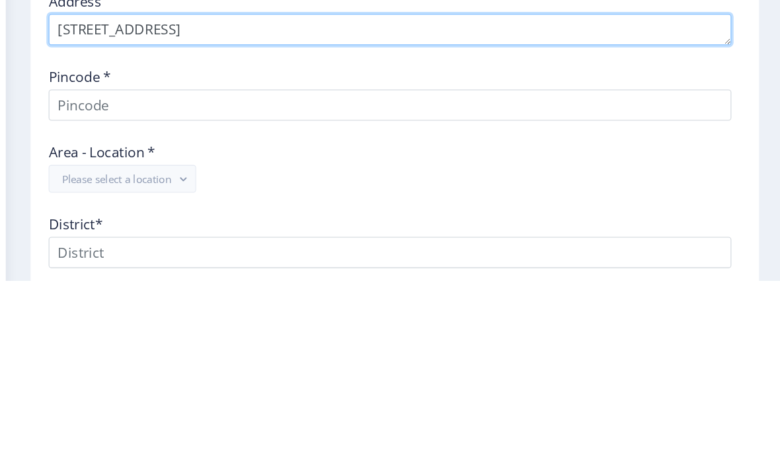
scroll to position [401, 0]
type textarea "[STREET_ADDRESS]"
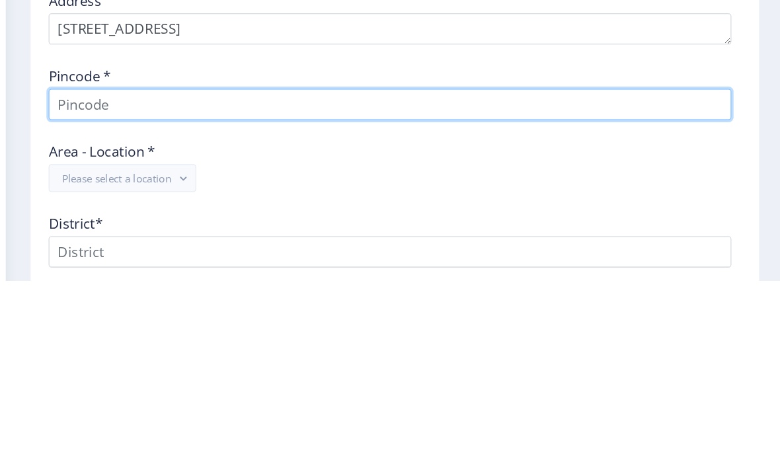
click at [78, 273] on input at bounding box center [404, 288] width 652 height 30
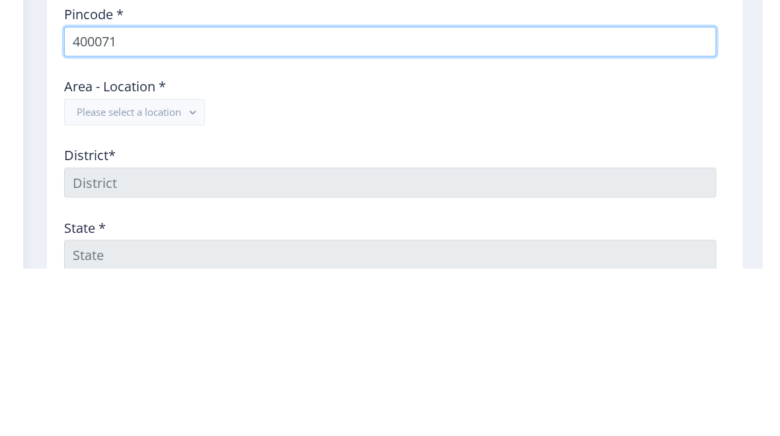
scroll to position [461, 0]
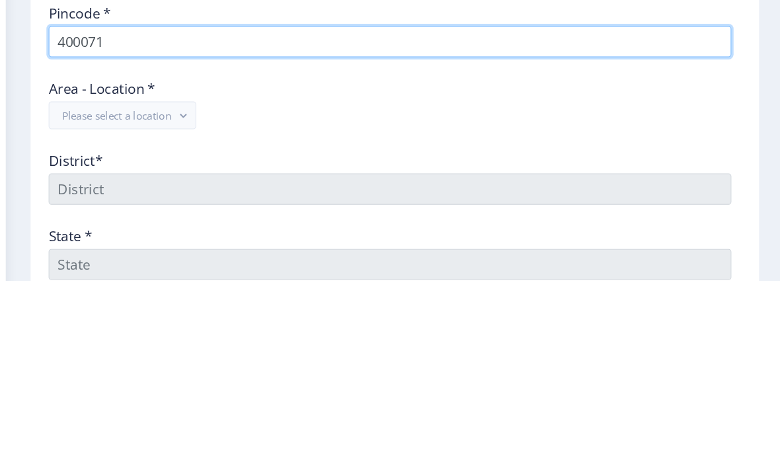
type input "400071"
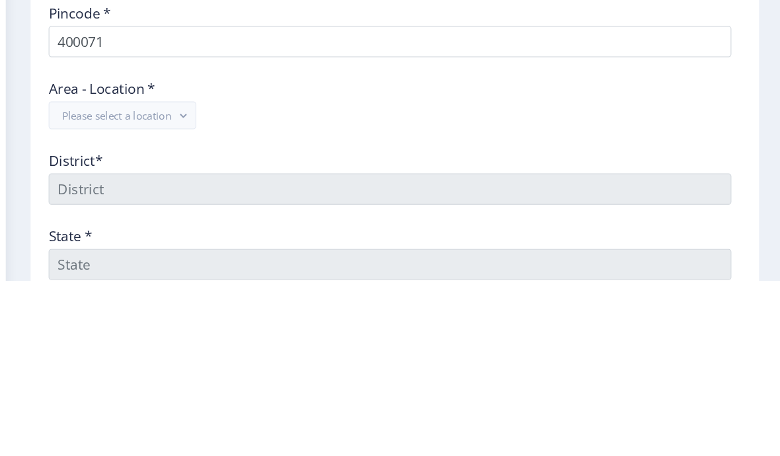
click at [82, 285] on button "Please select a location" at bounding box center [148, 298] width 141 height 26
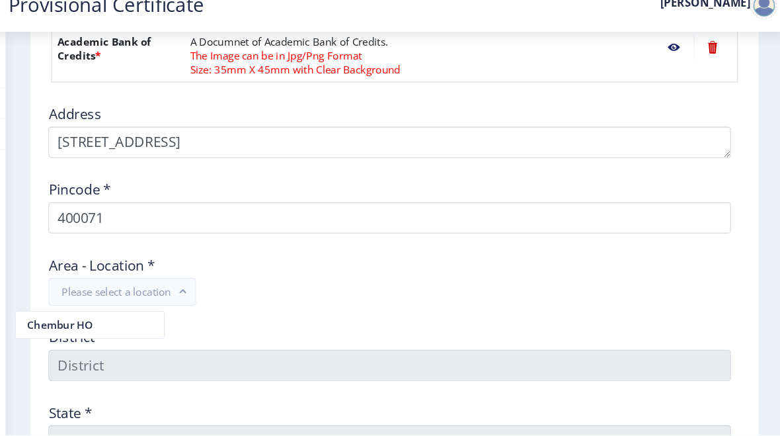
click at [47, 317] on nb-option "Chembur HO" at bounding box center [117, 329] width 141 height 25
type input "[GEOGRAPHIC_DATA]"
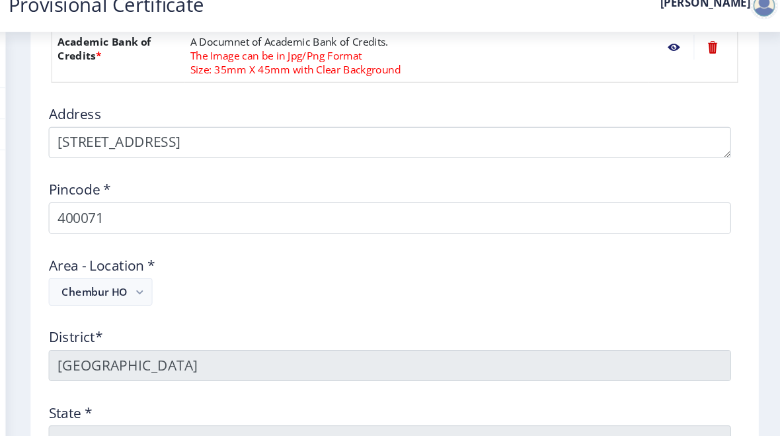
click at [71, 322] on div "District* [GEOGRAPHIC_DATA]" at bounding box center [409, 352] width 676 height 61
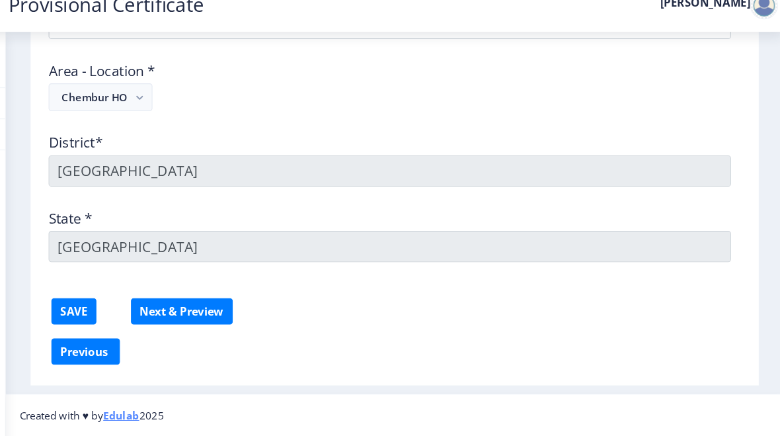
scroll to position [647, 0]
click at [164, 304] on button "Next & Preview" at bounding box center [205, 316] width 97 height 25
click at [81, 304] on button "SAVE" at bounding box center [102, 316] width 43 height 25
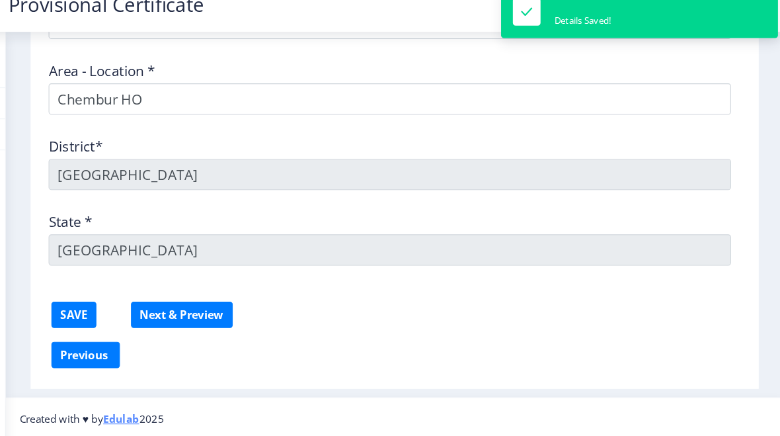
click at [168, 312] on button "Next & Preview" at bounding box center [205, 319] width 97 height 25
click at [81, 307] on button "SAVE" at bounding box center [102, 319] width 43 height 25
click at [163, 307] on button "Next & Preview" at bounding box center [205, 319] width 97 height 25
click at [157, 307] on button "Next & Preview" at bounding box center [205, 319] width 97 height 25
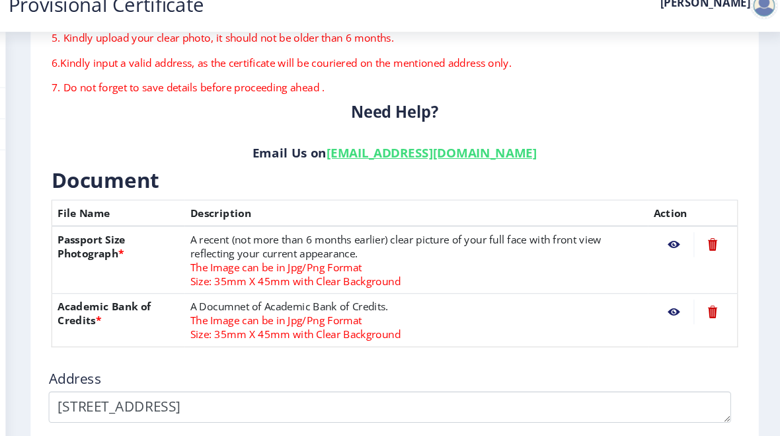
scroll to position [177, 0]
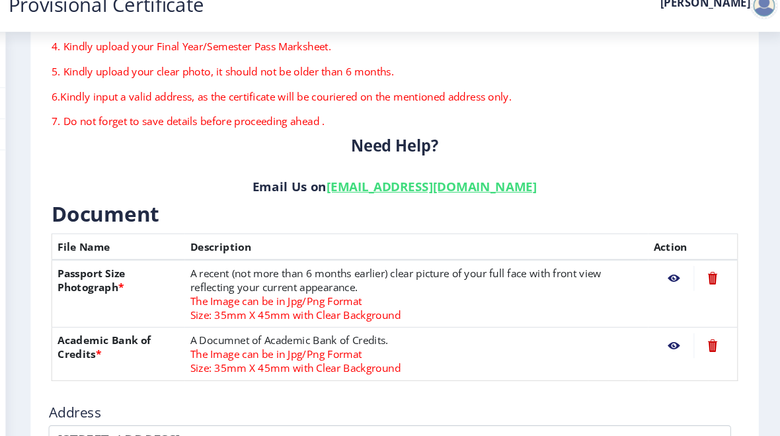
click at [541, 274] on nb-action at bounding box center [675, 286] width 38 height 24
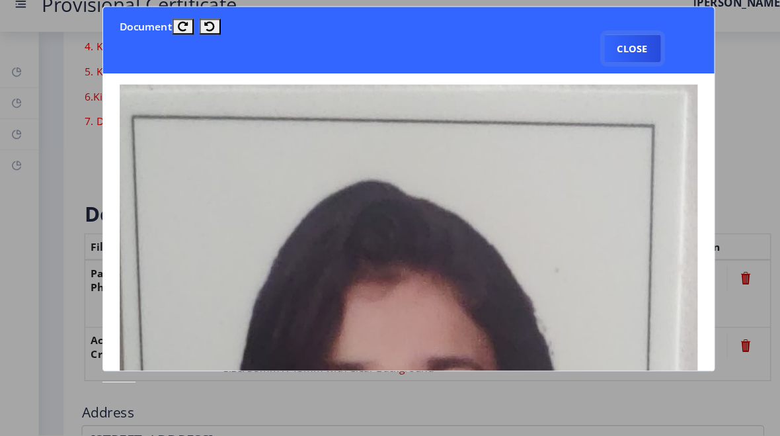
click at [541, 59] on button "Close" at bounding box center [604, 66] width 54 height 26
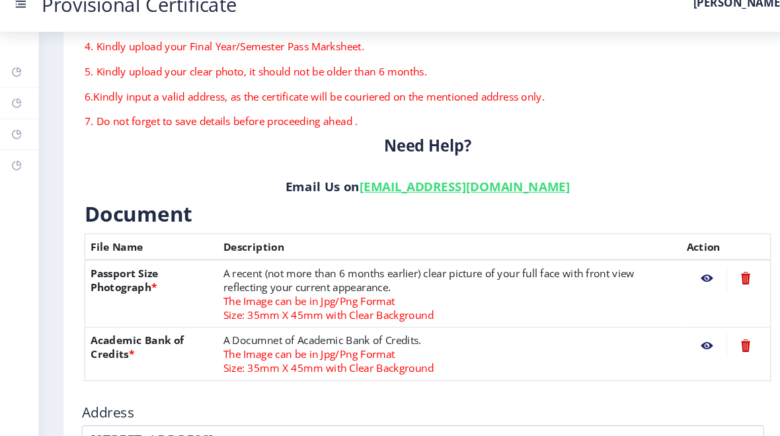
click at [541, 338] on nb-action at bounding box center [675, 350] width 38 height 24
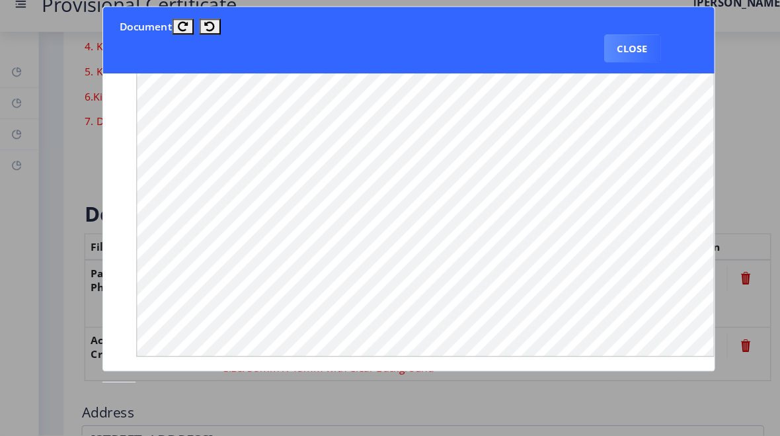
scroll to position [716, 0]
click at [541, 53] on button "Close" at bounding box center [604, 66] width 54 height 26
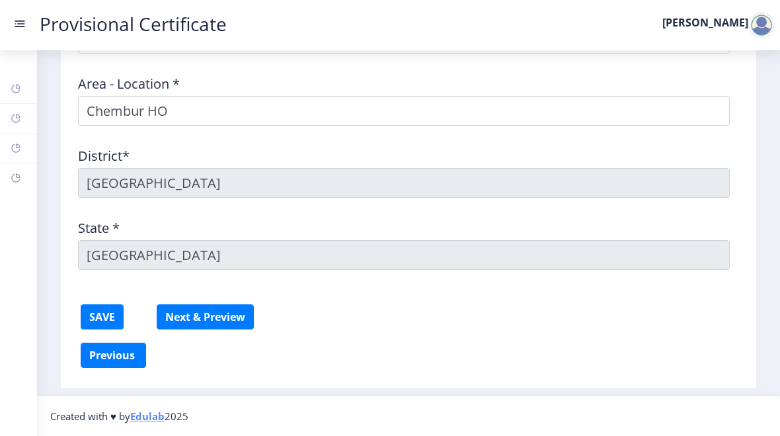
scroll to position [650, 0]
click at [313, 198] on div "Address Pincode * 400071 Area - Location * [GEOGRAPHIC_DATA]* [GEOGRAPHIC_DATA]…" at bounding box center [409, 100] width 676 height 360
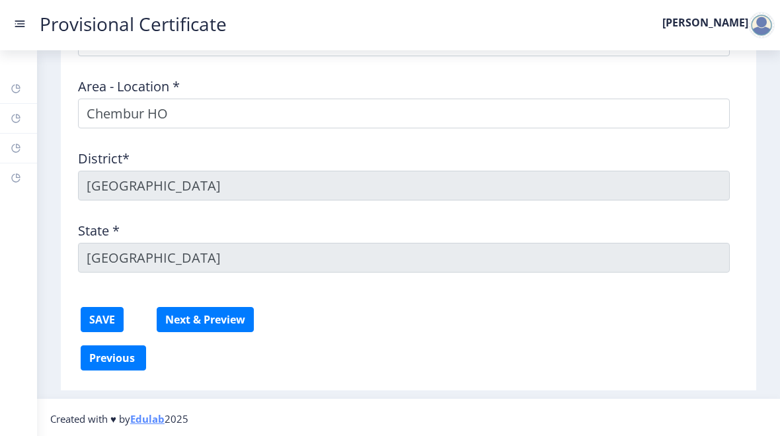
scroll to position [649, 0]
click at [232, 320] on button "Next & Preview" at bounding box center [205, 318] width 97 height 25
click at [188, 321] on button "Next & Preview" at bounding box center [205, 318] width 97 height 25
click at [182, 311] on button "Next & Preview" at bounding box center [205, 318] width 97 height 25
click at [183, 323] on button "Next & Preview" at bounding box center [205, 318] width 97 height 25
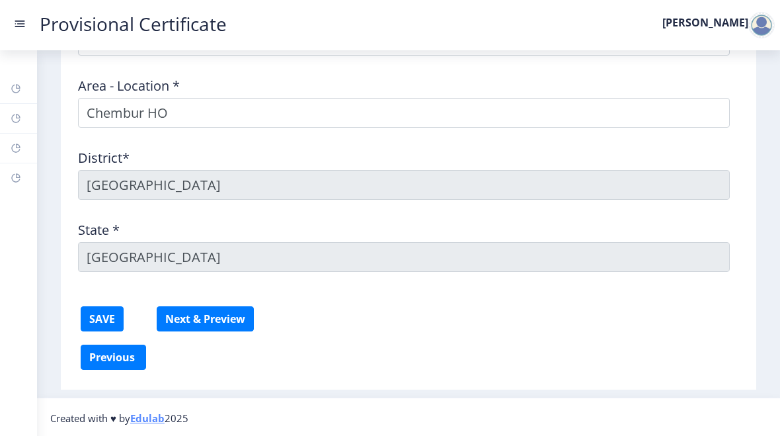
click at [183, 329] on button "Next & Preview" at bounding box center [205, 318] width 97 height 25
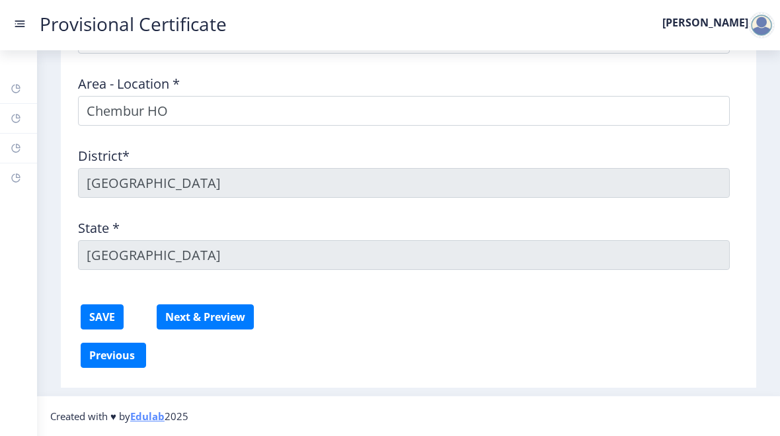
scroll to position [650, 0]
click at [233, 318] on button "Next & Preview" at bounding box center [205, 316] width 97 height 25
click at [233, 317] on button "Next & Preview" at bounding box center [205, 316] width 97 height 25
click at [231, 318] on button "Next & Preview" at bounding box center [205, 316] width 97 height 25
click at [229, 319] on button "Next & Preview" at bounding box center [205, 316] width 97 height 25
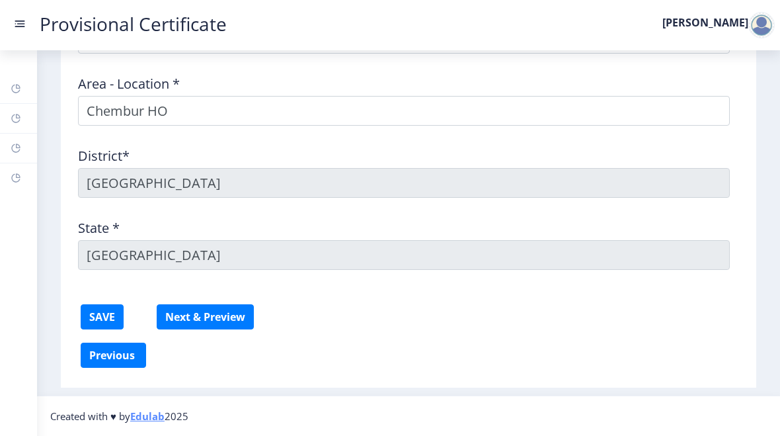
click at [227, 318] on button "Next & Preview" at bounding box center [205, 316] width 97 height 25
click at [221, 323] on button "Next & Preview" at bounding box center [205, 316] width 97 height 25
click at [221, 317] on button "Next & Preview" at bounding box center [205, 316] width 97 height 25
click at [219, 320] on button "Next & Preview" at bounding box center [205, 316] width 97 height 25
click at [216, 321] on button "Next & Preview" at bounding box center [205, 316] width 97 height 25
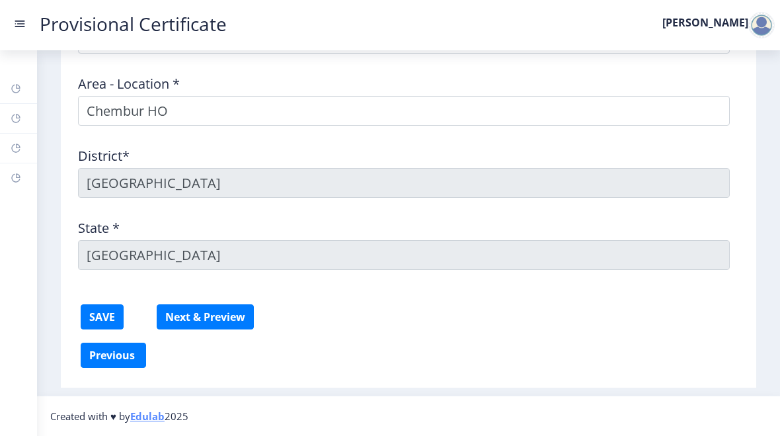
click at [102, 353] on button "Previous ‍" at bounding box center [113, 354] width 65 height 25
select select "A"
select select "March"
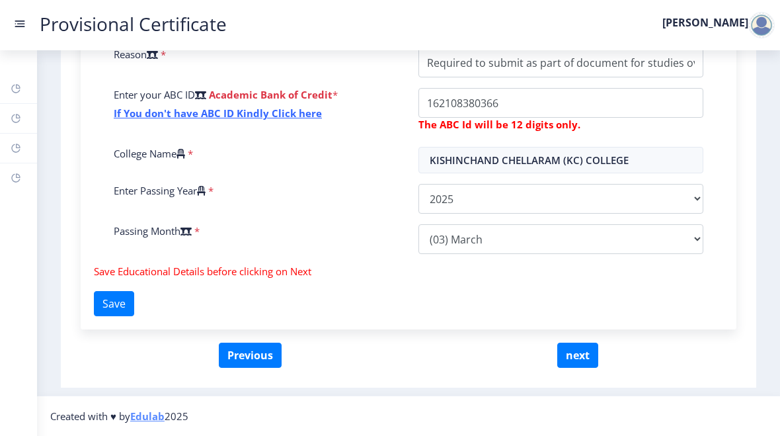
scroll to position [530, 0]
click at [541, 354] on button "next" at bounding box center [577, 354] width 41 height 25
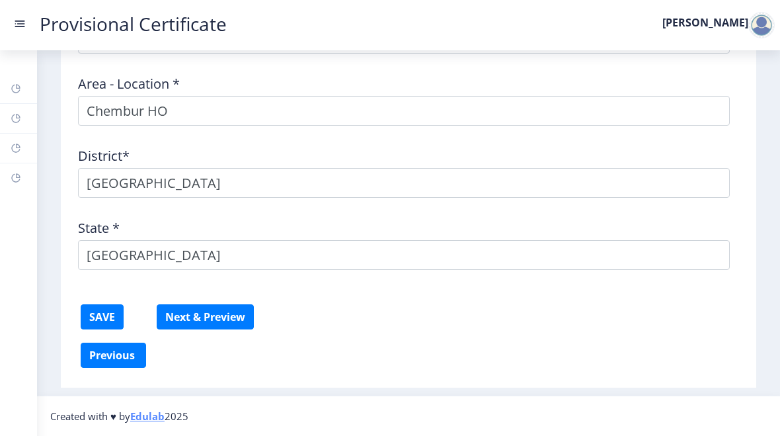
scroll to position [650, 0]
click at [241, 325] on button "Next & Preview" at bounding box center [205, 316] width 97 height 25
click at [227, 315] on button "Next & Preview" at bounding box center [205, 316] width 97 height 25
click at [223, 315] on button "Next & Preview" at bounding box center [205, 316] width 97 height 25
click at [224, 317] on button "Next & Preview" at bounding box center [205, 316] width 97 height 25
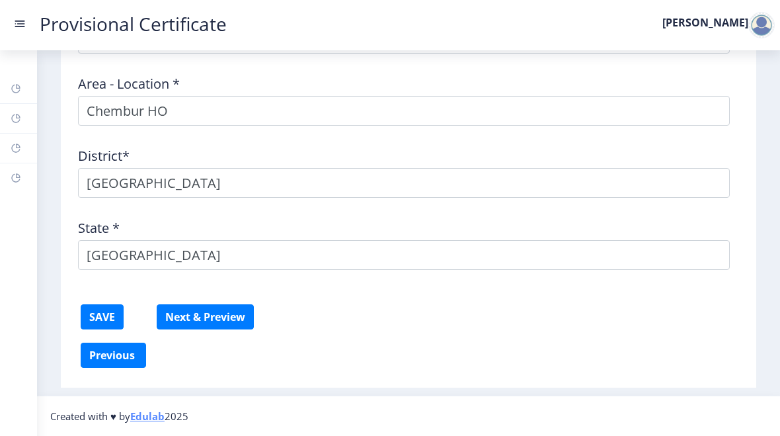
click at [224, 313] on button "Next & Preview" at bounding box center [205, 316] width 97 height 25
click at [219, 321] on button "Next & Preview" at bounding box center [205, 316] width 97 height 25
click at [219, 318] on button "Next & Preview" at bounding box center [205, 316] width 97 height 25
click at [217, 323] on button "Next & Preview" at bounding box center [205, 316] width 97 height 25
click at [221, 325] on button "Next & Preview" at bounding box center [205, 316] width 97 height 25
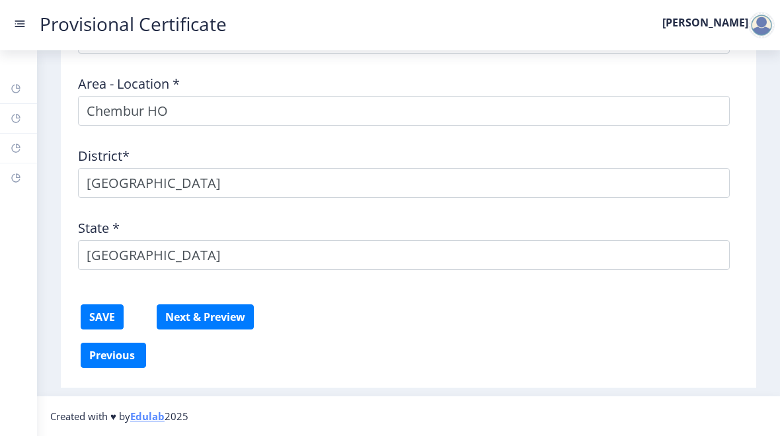
click at [221, 323] on button "Next & Preview" at bounding box center [205, 316] width 97 height 25
click at [220, 319] on button "Next & Preview" at bounding box center [205, 316] width 97 height 25
click at [110, 318] on button "SAVE" at bounding box center [102, 316] width 43 height 25
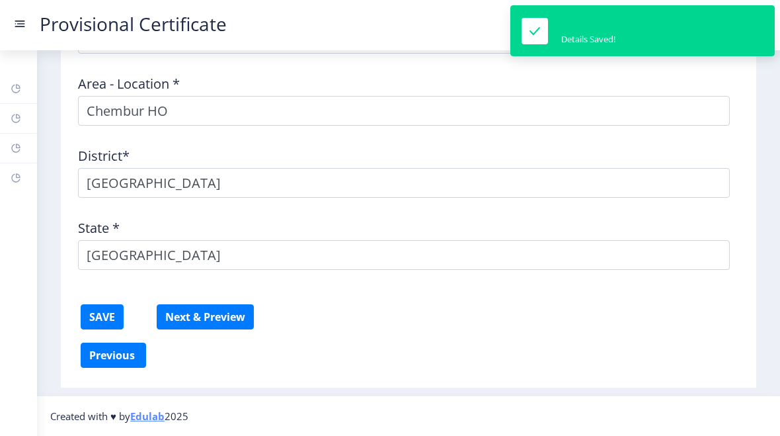
click at [223, 315] on button "Next & Preview" at bounding box center [205, 316] width 97 height 25
click at [220, 316] on button "Next & Preview" at bounding box center [205, 316] width 97 height 25
click at [219, 316] on button "Next & Preview" at bounding box center [205, 316] width 97 height 25
click at [218, 323] on button "Next & Preview" at bounding box center [205, 316] width 97 height 25
click at [217, 324] on button "Next & Preview" at bounding box center [205, 316] width 97 height 25
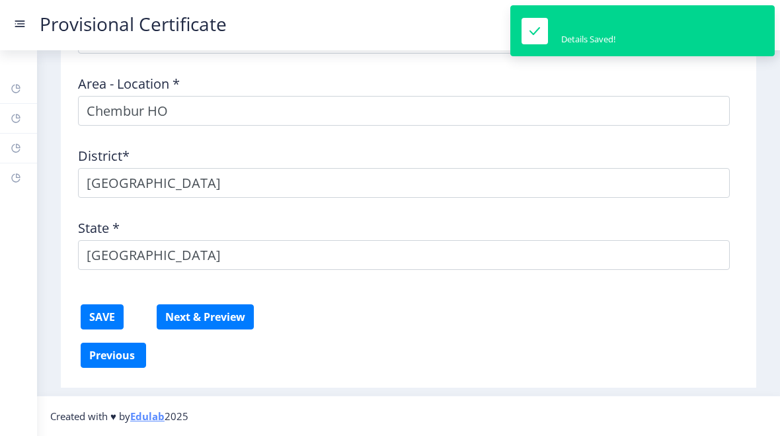
click at [221, 323] on button "Next & Preview" at bounding box center [205, 316] width 97 height 25
click at [225, 321] on button "Next & Preview" at bounding box center [205, 316] width 97 height 25
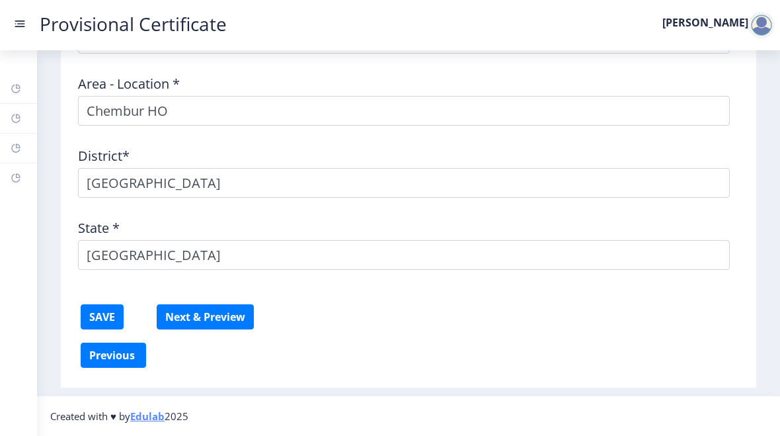
click at [214, 311] on button "Next & Preview" at bounding box center [205, 316] width 97 height 25
click at [216, 317] on button "Next & Preview" at bounding box center [205, 316] width 97 height 25
click at [219, 323] on button "Next & Preview" at bounding box center [205, 316] width 97 height 25
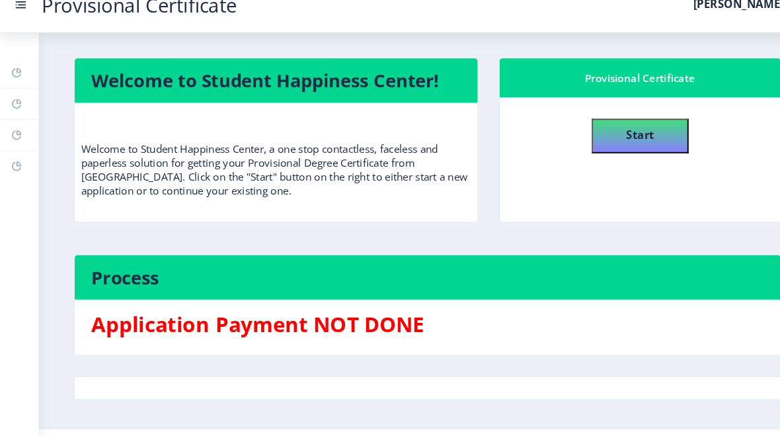
click at [541, 140] on b "Start" at bounding box center [611, 147] width 26 height 15
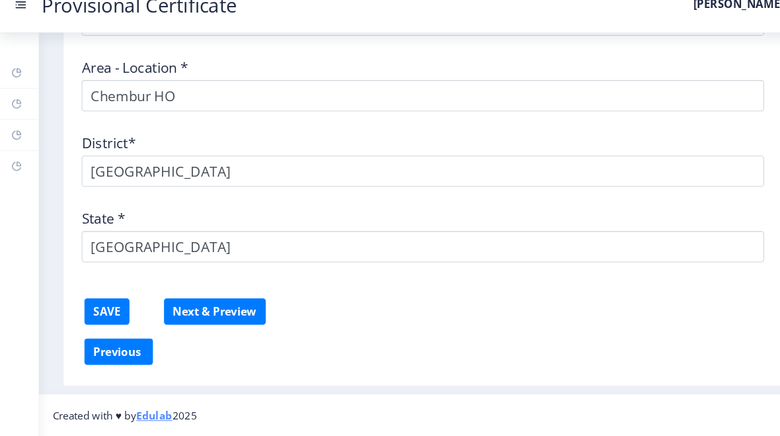
scroll to position [650, 0]
click at [225, 304] on button "Next & Preview" at bounding box center [205, 316] width 97 height 25
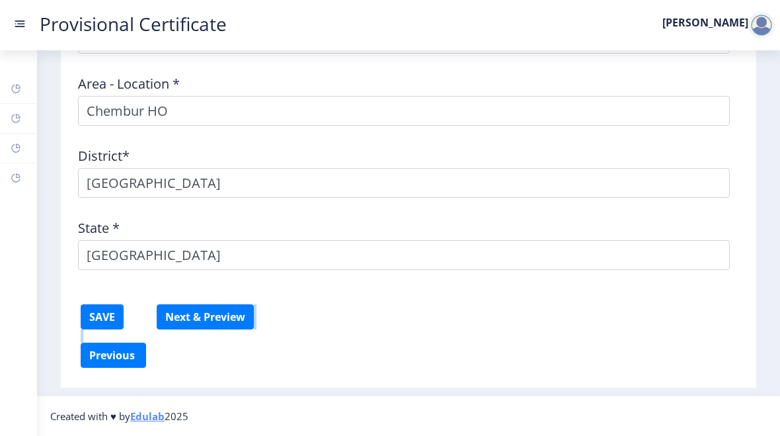
click at [236, 320] on button "Next & Preview" at bounding box center [205, 316] width 97 height 25
click at [191, 320] on button "Next & Preview" at bounding box center [205, 316] width 97 height 25
click at [178, 321] on button "Next & Preview" at bounding box center [205, 316] width 97 height 25
click at [173, 323] on button "Next & Preview" at bounding box center [205, 316] width 97 height 25
click at [174, 315] on button "Next & Preview" at bounding box center [205, 316] width 97 height 25
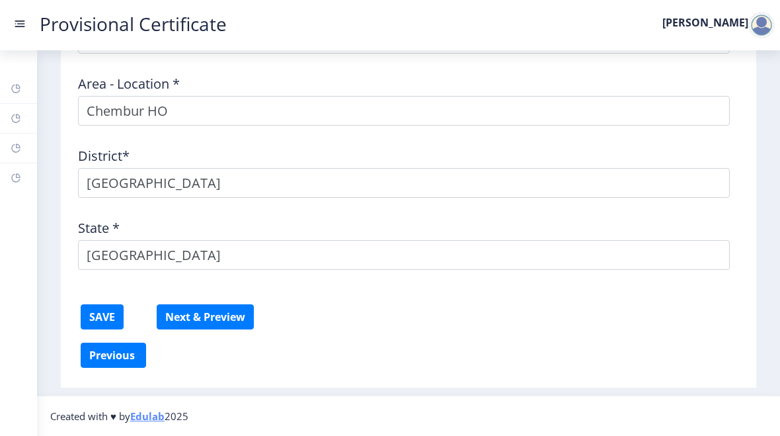
click at [172, 317] on button "Next & Preview" at bounding box center [205, 316] width 97 height 25
click at [176, 321] on button "Next & Preview" at bounding box center [205, 316] width 97 height 25
click at [175, 312] on button "Next & Preview" at bounding box center [205, 316] width 97 height 25
click at [176, 321] on button "Next & Preview" at bounding box center [205, 316] width 97 height 25
click at [176, 322] on button "Next & Preview" at bounding box center [205, 316] width 97 height 25
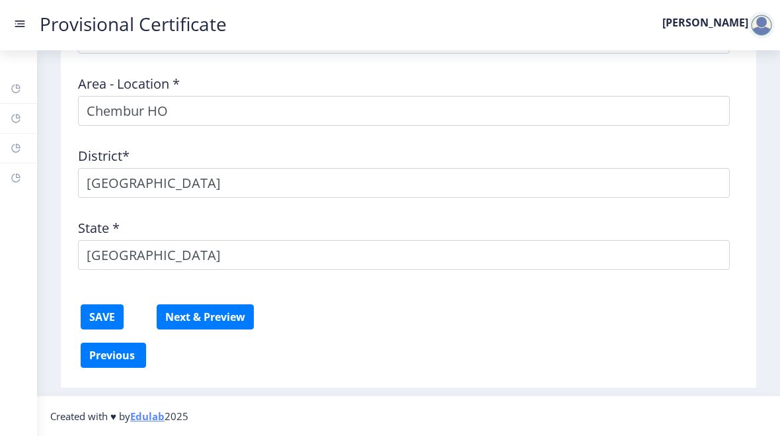
click at [541, 29] on div at bounding box center [761, 25] width 26 height 26
click at [516, 279] on div "Address Pincode * 400071 Area - Location * [GEOGRAPHIC_DATA]* [GEOGRAPHIC_DATA]…" at bounding box center [409, 100] width 676 height 360
click at [202, 310] on button "Next & Preview" at bounding box center [205, 316] width 97 height 25
click at [200, 311] on button "Next & Preview" at bounding box center [205, 316] width 97 height 25
click at [197, 313] on button "Next & Preview" at bounding box center [205, 316] width 97 height 25
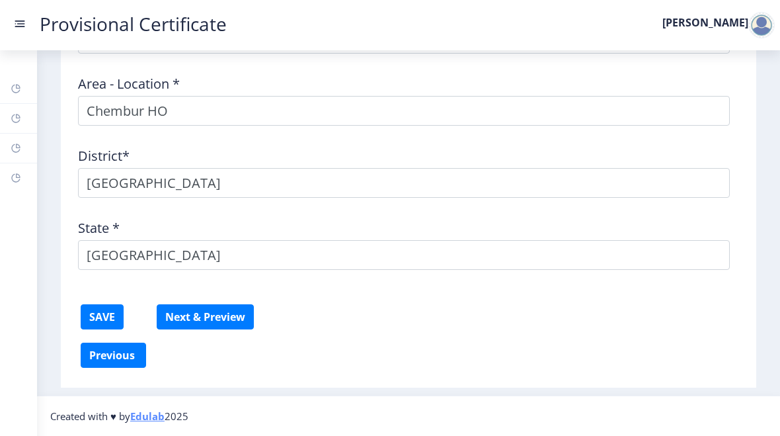
click at [193, 314] on button "Next & Preview" at bounding box center [205, 316] width 97 height 25
click at [196, 321] on button "Next & Preview" at bounding box center [205, 316] width 97 height 25
click at [193, 308] on button "Next & Preview" at bounding box center [205, 316] width 97 height 25
click at [17, 97] on link "Dashboard" at bounding box center [18, 88] width 37 height 29
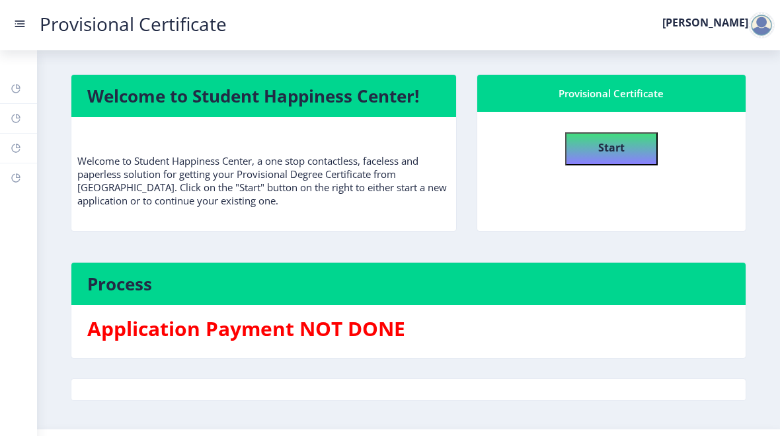
click at [6, 122] on link "Help/FAQ" at bounding box center [18, 118] width 37 height 29
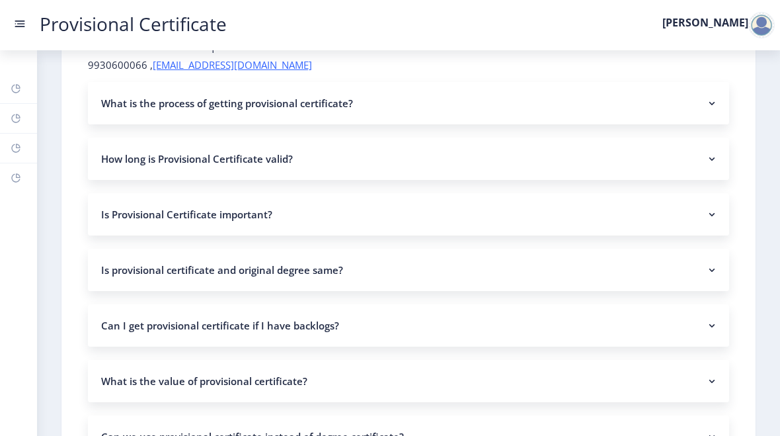
scroll to position [100, 0]
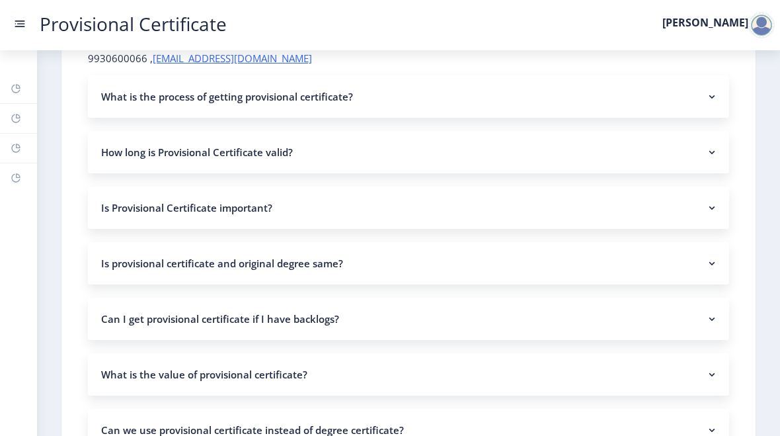
click at [9, 145] on link "Profile" at bounding box center [18, 148] width 37 height 29
select select
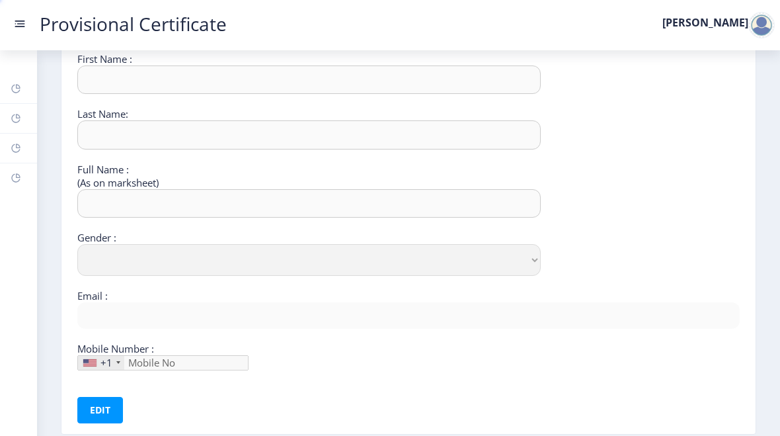
type input "[PERSON_NAME]"
type input "[PERSON_NAME] [PERSON_NAME]"
select select "[DEMOGRAPHIC_DATA]"
type input "[EMAIL_ADDRESS][DOMAIN_NAME]"
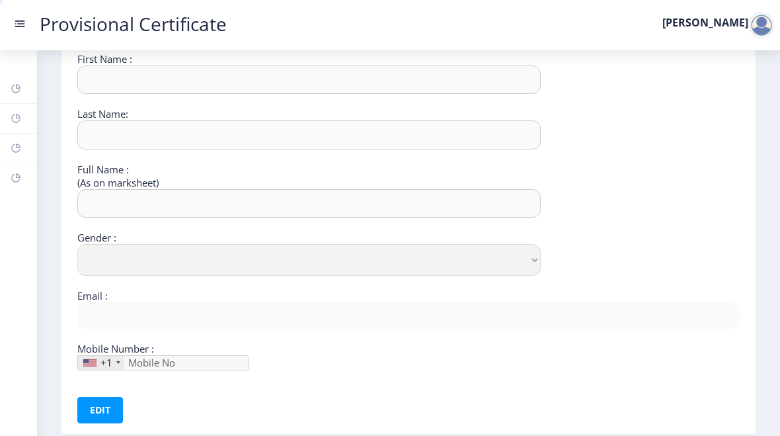
type input "7045657530"
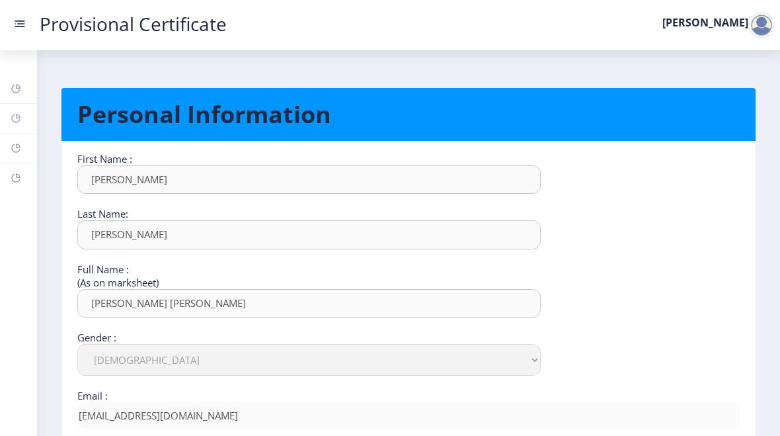
click at [15, 189] on link "Cart" at bounding box center [18, 177] width 37 height 29
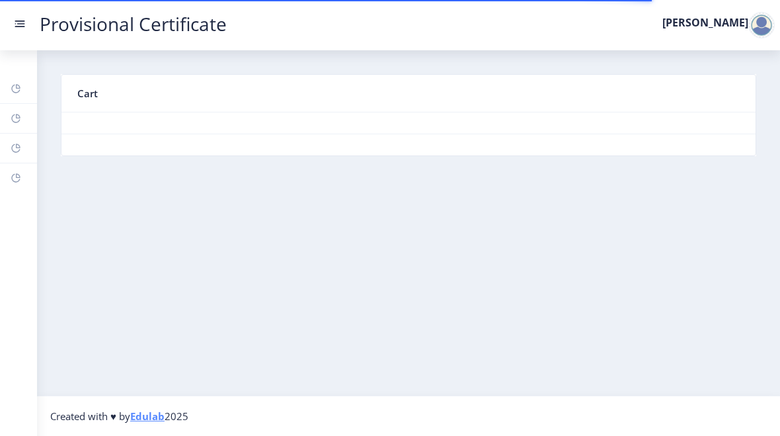
click at [20, 169] on link "Cart" at bounding box center [18, 177] width 37 height 29
click at [9, 151] on link "Profile" at bounding box center [18, 148] width 37 height 29
select select "[DEMOGRAPHIC_DATA]"
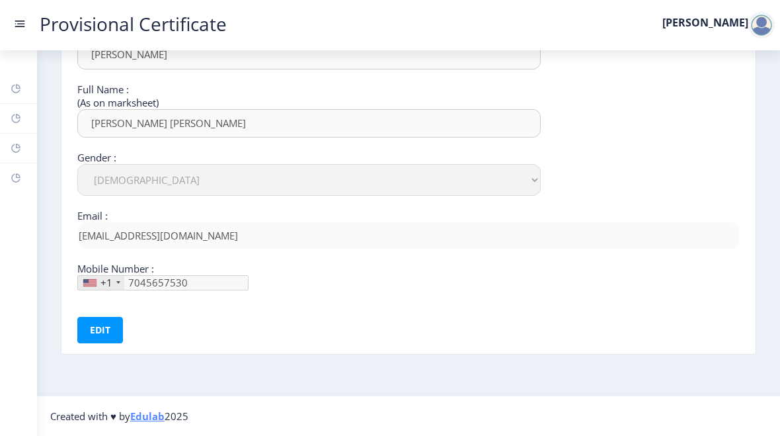
scroll to position [181, 0]
click at [98, 281] on div "+1" at bounding box center [101, 283] width 46 height 14
click at [98, 341] on button "Edit" at bounding box center [100, 330] width 46 height 26
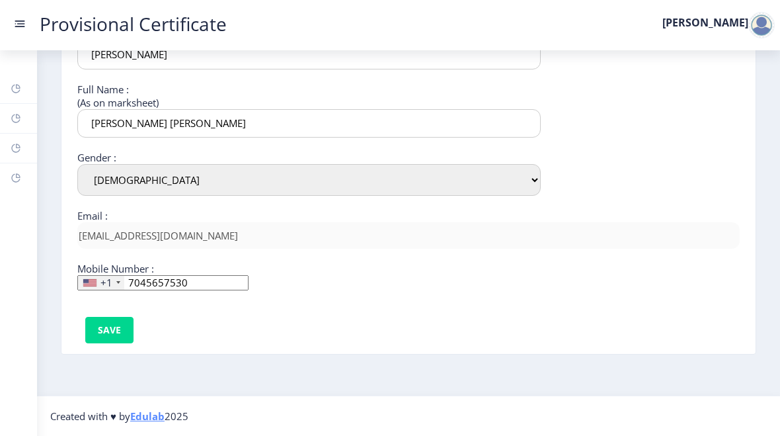
click at [103, 280] on div "+1" at bounding box center [106, 282] width 12 height 13
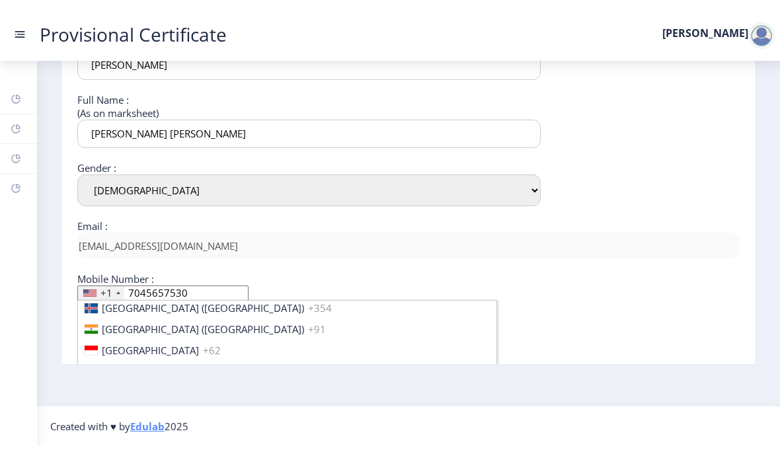
scroll to position [2075, 0]
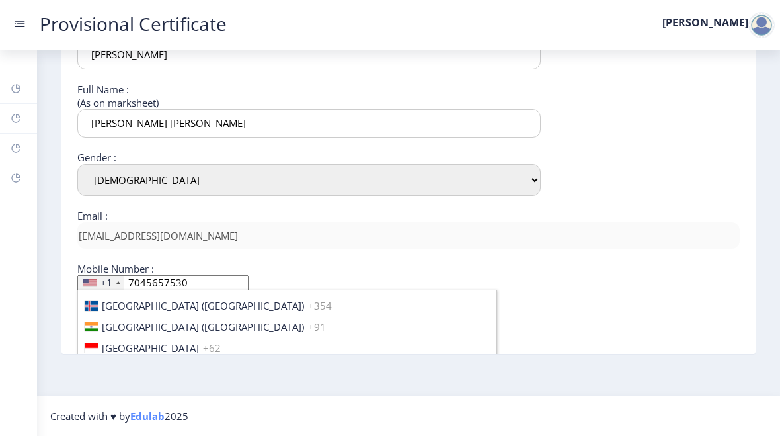
click at [143, 324] on span "[GEOGRAPHIC_DATA] ([GEOGRAPHIC_DATA])" at bounding box center [203, 326] width 202 height 13
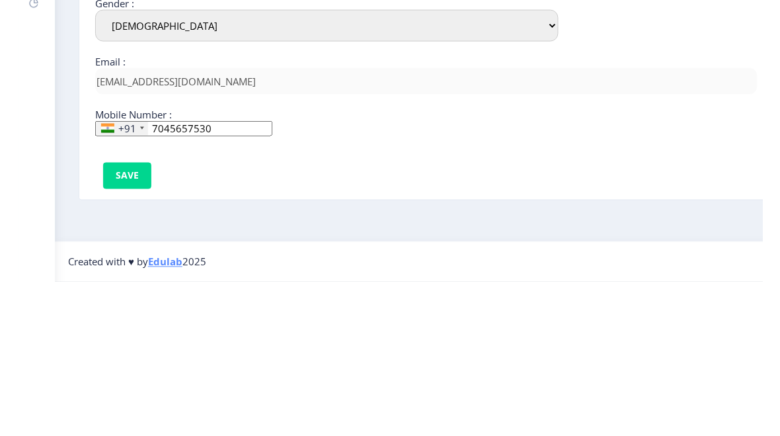
scroll to position [161, 0]
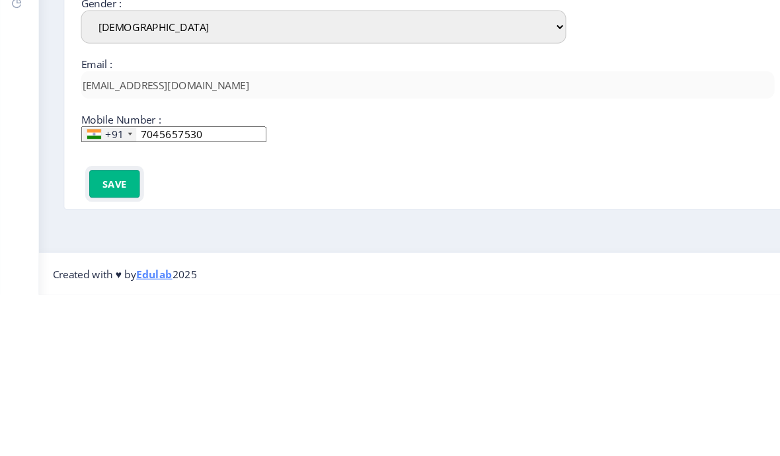
click at [114, 337] on button "Save" at bounding box center [109, 350] width 48 height 26
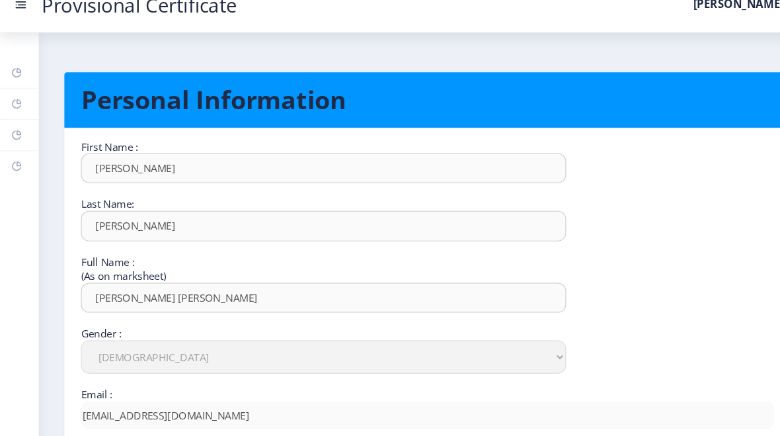
scroll to position [0, 0]
click at [12, 144] on icon at bounding box center [15, 148] width 9 height 9
click at [17, 170] on link "Cart" at bounding box center [18, 177] width 37 height 29
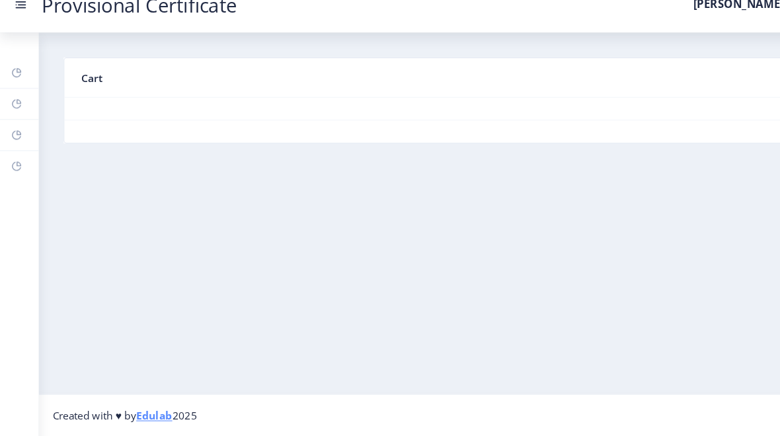
click at [13, 173] on rect at bounding box center [16, 178] width 11 height 11
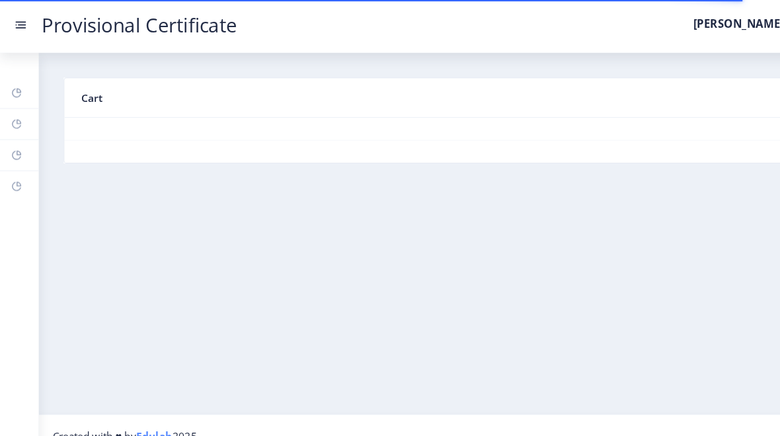
click at [82, 132] on nb-card-body at bounding box center [408, 122] width 694 height 21
click at [7, 85] on link "Dashboard" at bounding box center [18, 88] width 37 height 29
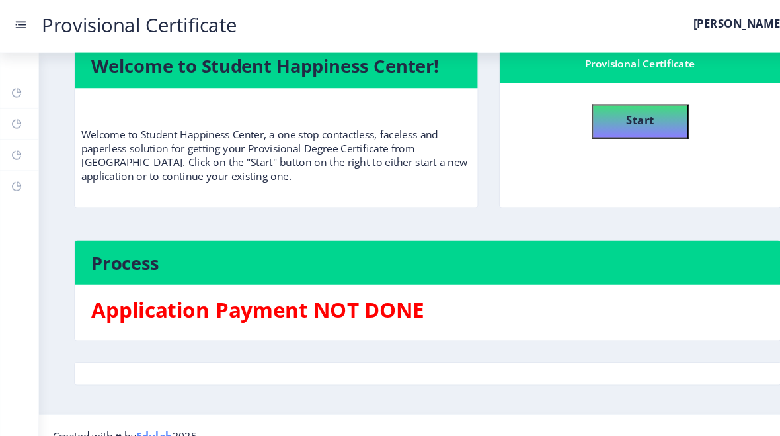
scroll to position [33, 0]
click at [541, 126] on button "Start" at bounding box center [611, 115] width 93 height 33
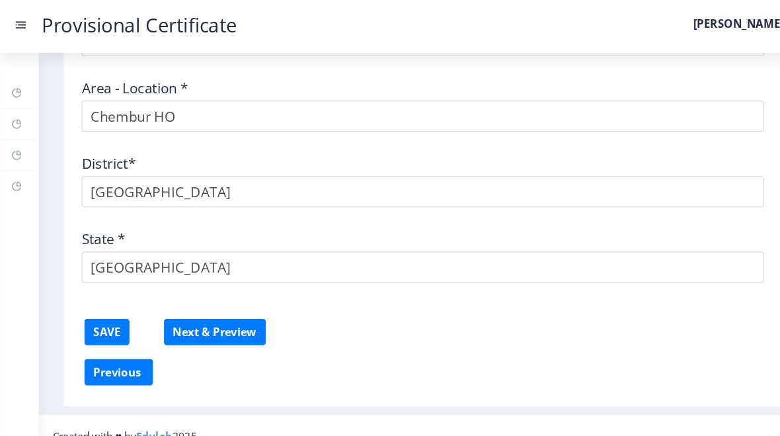
scroll to position [650, 0]
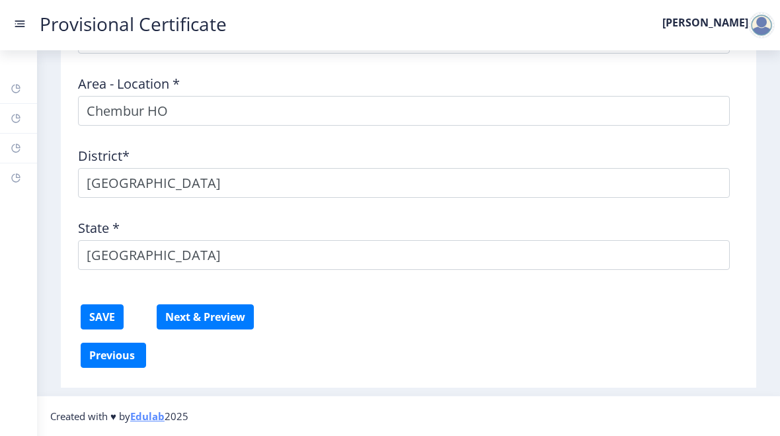
click at [237, 308] on button "Next & Preview" at bounding box center [205, 316] width 97 height 25
click at [233, 323] on button "Next & Preview" at bounding box center [205, 316] width 97 height 25
click at [227, 318] on button "Next & Preview" at bounding box center [205, 316] width 97 height 25
click at [226, 326] on button "Next & Preview" at bounding box center [205, 316] width 97 height 25
click at [231, 314] on button "Next & Preview" at bounding box center [205, 316] width 97 height 25
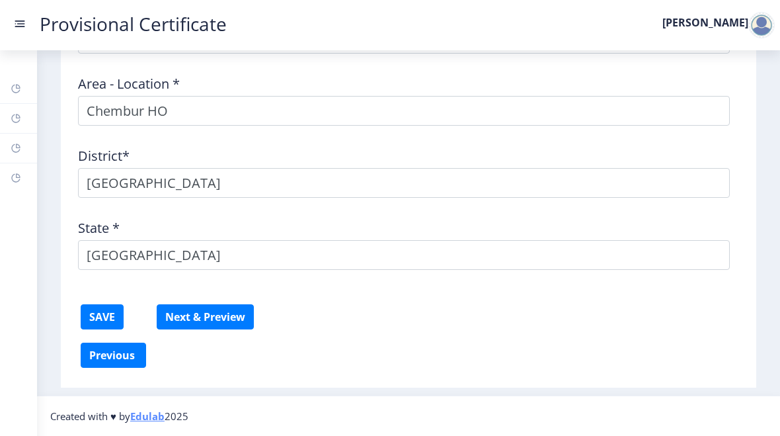
click at [231, 313] on button "Next & Preview" at bounding box center [205, 316] width 97 height 25
click at [231, 312] on button "Next & Preview" at bounding box center [205, 316] width 97 height 25
click at [231, 313] on button "Next & Preview" at bounding box center [205, 316] width 97 height 25
click at [230, 317] on button "Next & Preview" at bounding box center [205, 316] width 97 height 25
click at [228, 321] on button "Next & Preview" at bounding box center [205, 316] width 97 height 25
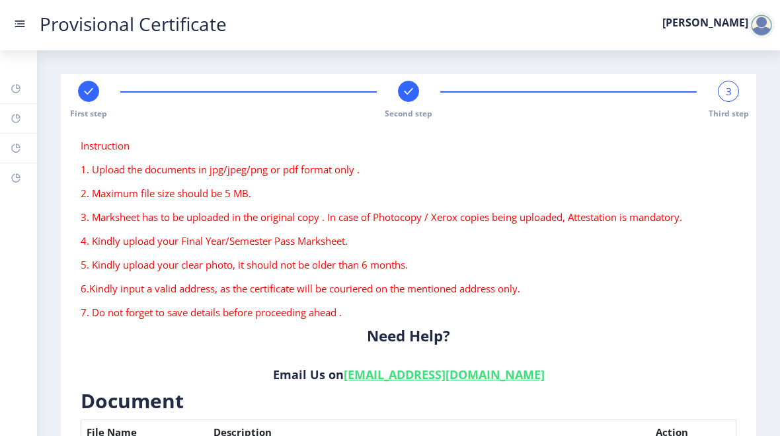
scroll to position [0, 0]
click at [541, 99] on div "3" at bounding box center [728, 91] width 21 height 21
click at [541, 91] on div "3" at bounding box center [728, 91] width 21 height 21
click at [541, 91] on span "3" at bounding box center [729, 91] width 6 height 13
click at [541, 91] on div "3" at bounding box center [728, 91] width 21 height 21
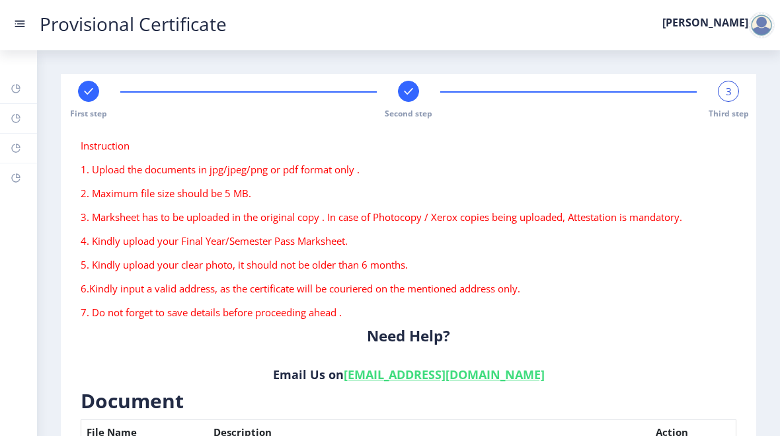
click at [31, 22] on link "Provisional Certificate" at bounding box center [133, 24] width 214 height 14
click at [27, 26] on link "Provisional Certificate" at bounding box center [133, 24] width 214 height 14
click at [22, 29] on rect at bounding box center [19, 23] width 13 height 13
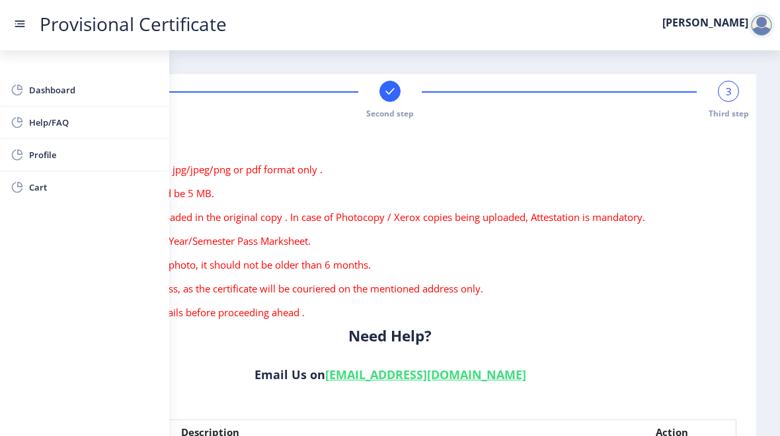
click at [19, 29] on rect at bounding box center [19, 23] width 13 height 13
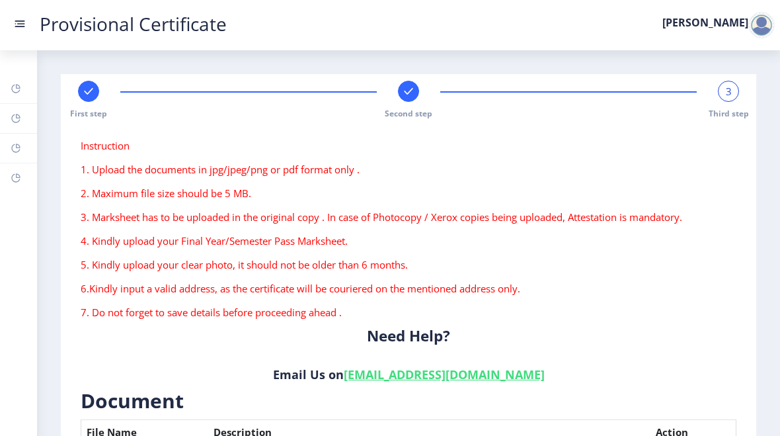
click at [18, 28] on rect at bounding box center [19, 23] width 13 height 13
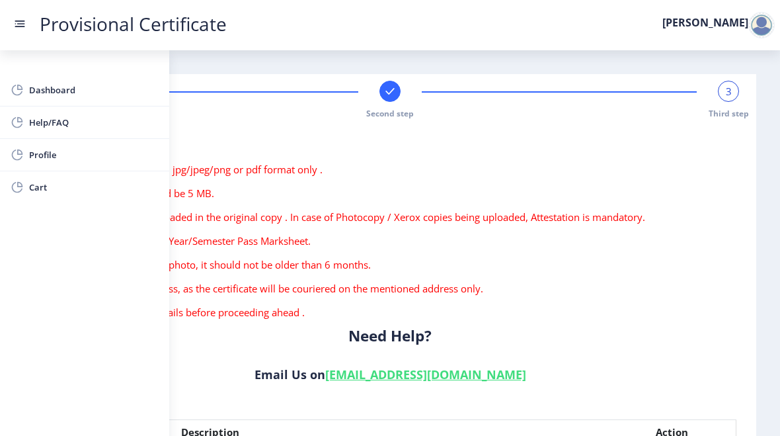
click at [22, 93] on rect at bounding box center [17, 89] width 13 height 13
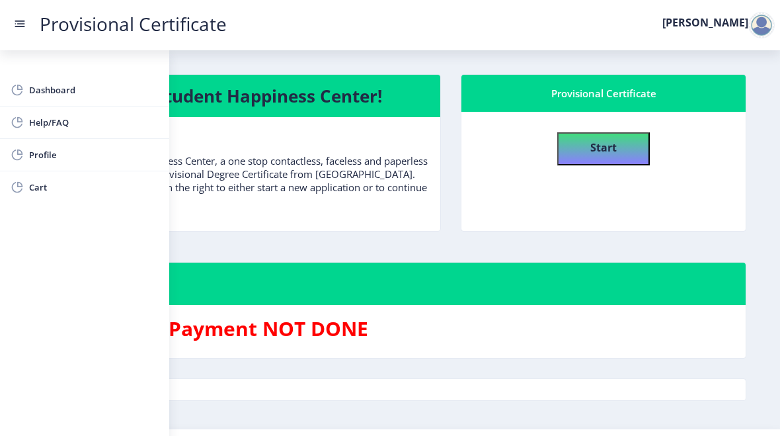
click at [46, 128] on span "Help/FAQ" at bounding box center [94, 122] width 130 height 16
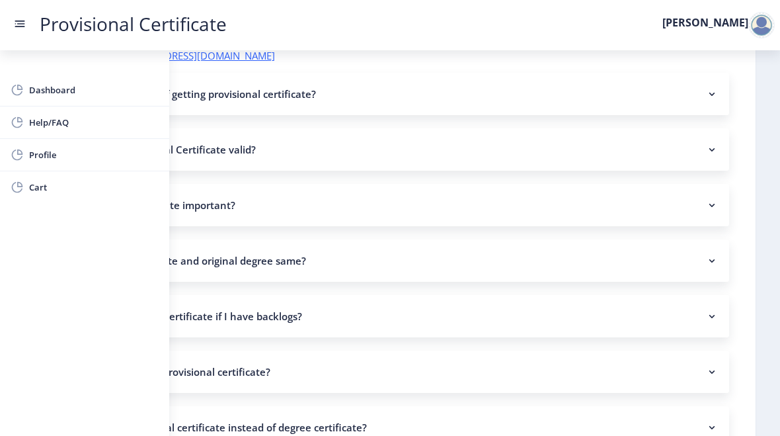
scroll to position [239, 0]
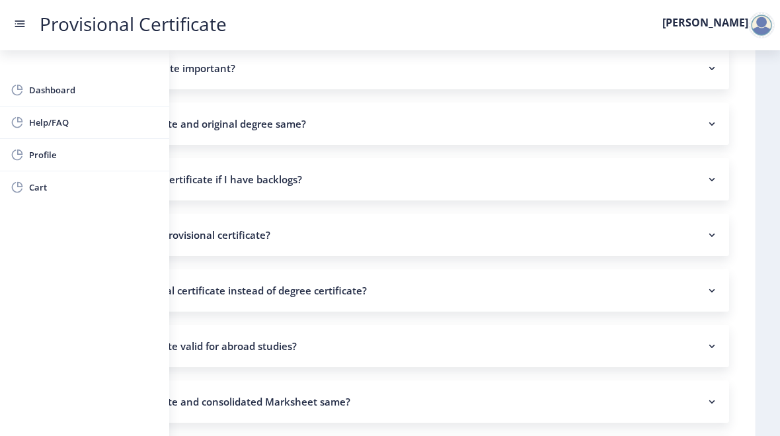
click at [11, 28] on nav "Provisional Certificate [PERSON_NAME]" at bounding box center [390, 25] width 780 height 50
click at [23, 29] on rect at bounding box center [19, 23] width 13 height 13
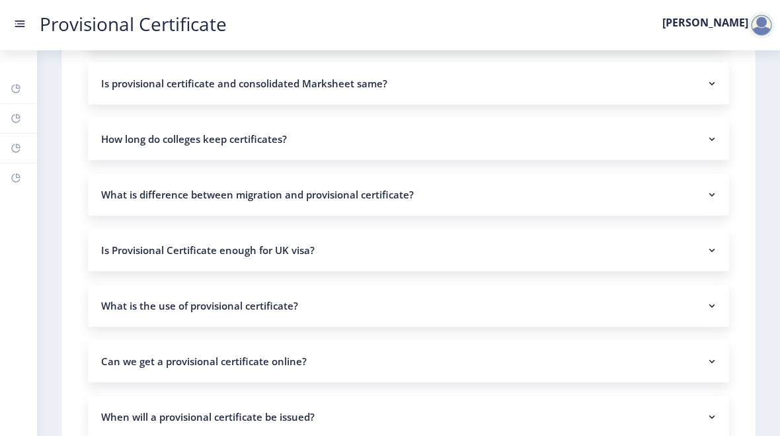
scroll to position [558, 0]
click at [541, 251] on rect at bounding box center [711, 249] width 13 height 13
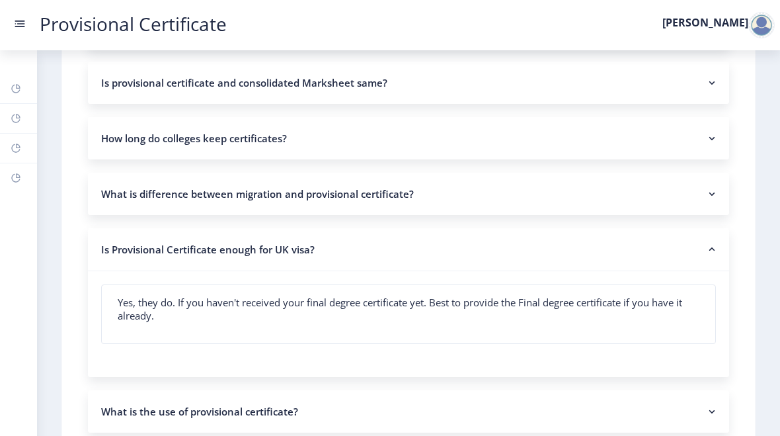
click at [541, 262] on nb-accordion-item-header "Is Provisional Certificate enough for UK visa?" at bounding box center [408, 249] width 641 height 43
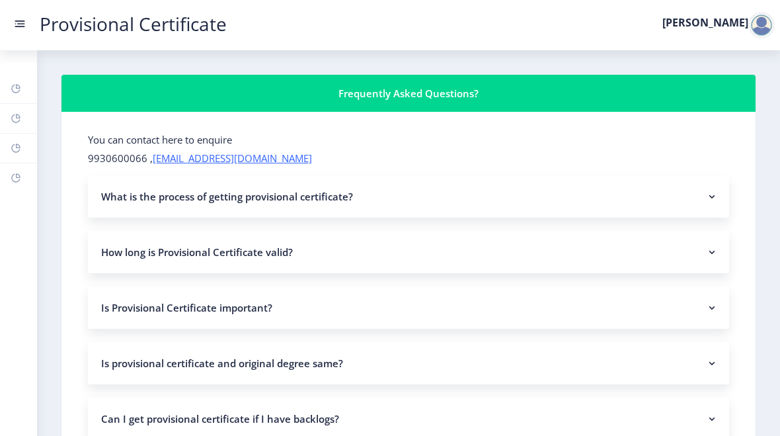
scroll to position [0, 0]
click at [9, 81] on link "Dashboard" at bounding box center [18, 88] width 37 height 29
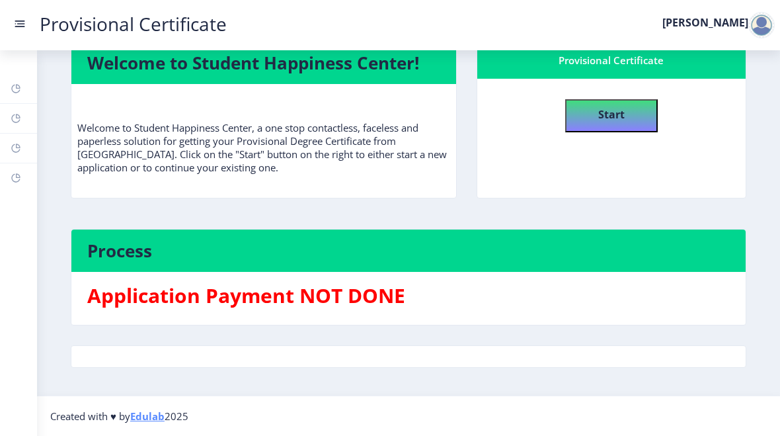
scroll to position [33, 0]
click at [541, 122] on h4 "Start" at bounding box center [611, 113] width 26 height 24
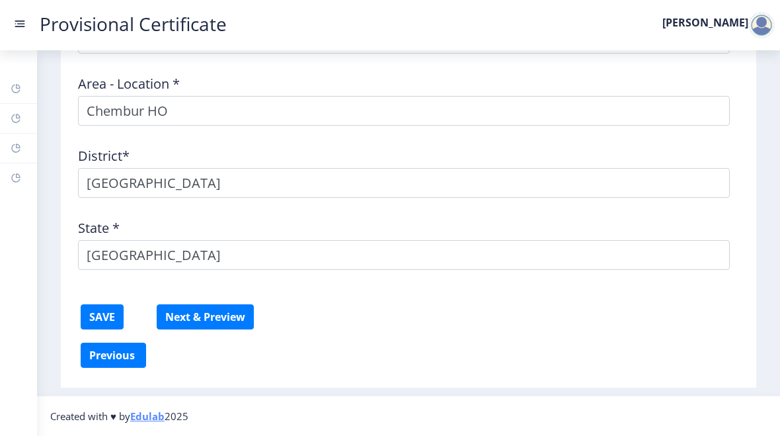
scroll to position [650, 0]
click at [205, 309] on button "Next & Preview" at bounding box center [205, 316] width 97 height 25
click at [194, 326] on button "Next & Preview" at bounding box center [205, 316] width 97 height 25
click at [185, 321] on button "Next & Preview" at bounding box center [205, 316] width 97 height 25
click at [183, 314] on button "Next & Preview" at bounding box center [205, 316] width 97 height 25
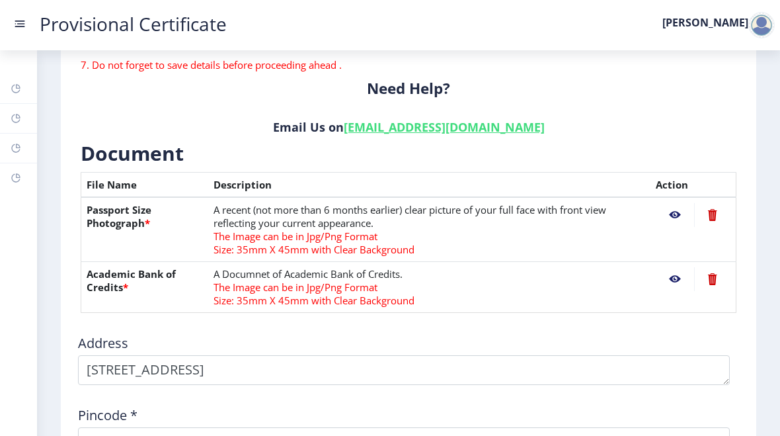
scroll to position [253, 0]
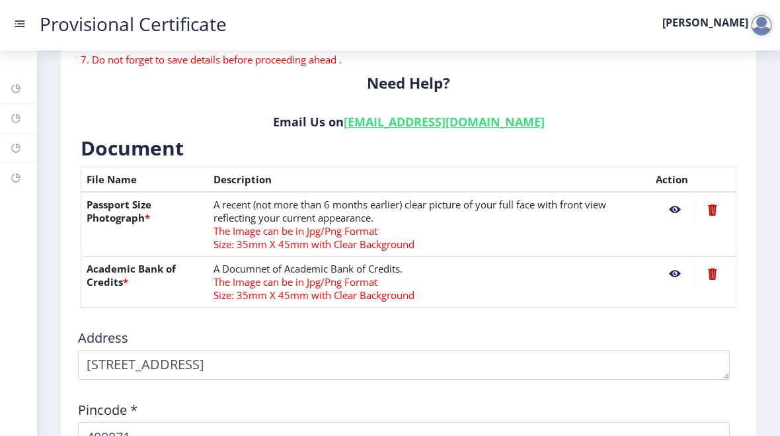
click at [541, 206] on nb-action at bounding box center [675, 210] width 38 height 24
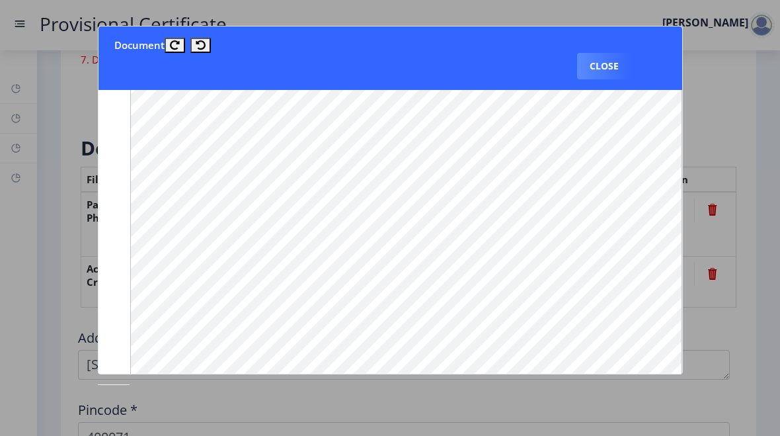
scroll to position [972, 0]
click at [541, 67] on button "Close" at bounding box center [604, 66] width 54 height 26
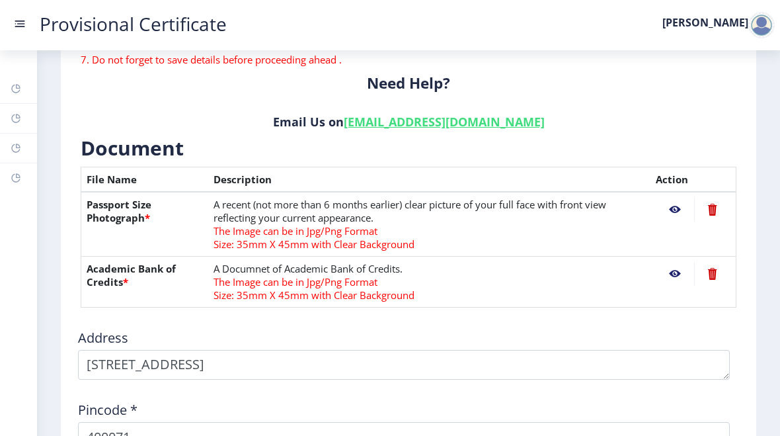
click at [541, 279] on nb-action at bounding box center [675, 274] width 38 height 24
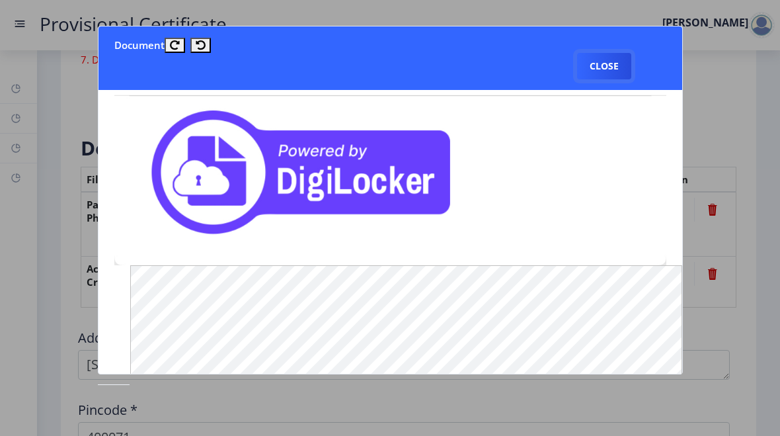
click at [541, 63] on button "Close" at bounding box center [604, 66] width 54 height 26
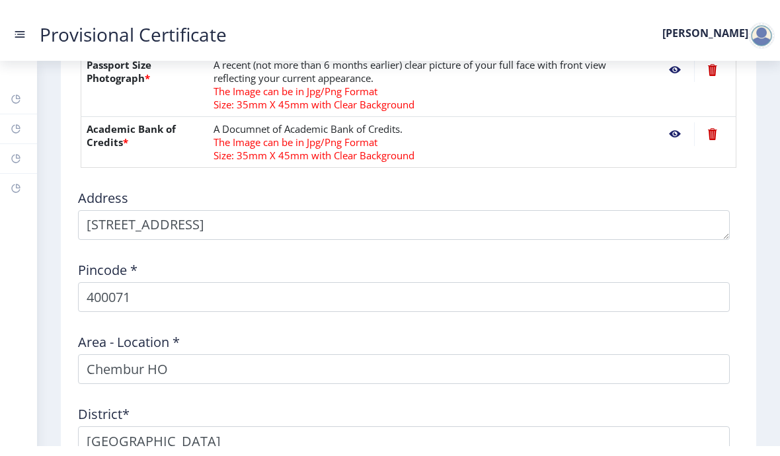
scroll to position [409, 0]
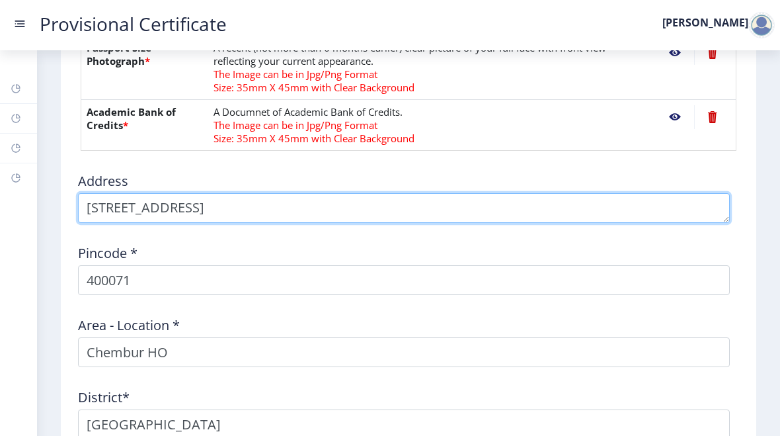
click at [541, 216] on textarea at bounding box center [404, 208] width 652 height 30
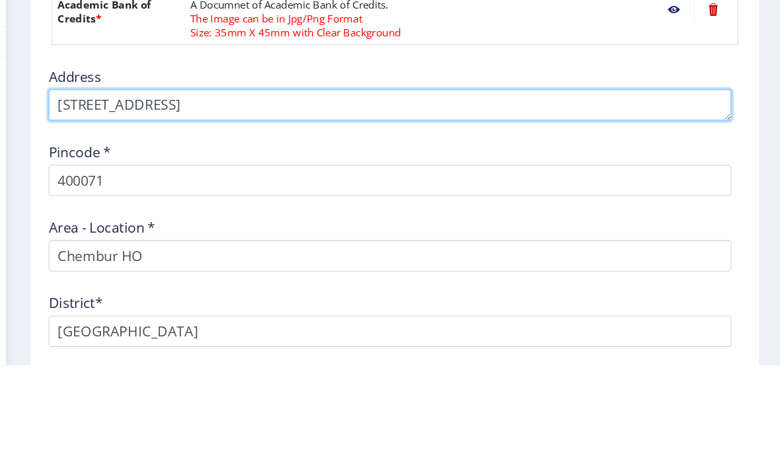
scroll to position [15, 0]
type textarea "[STREET_ADDRESS]"
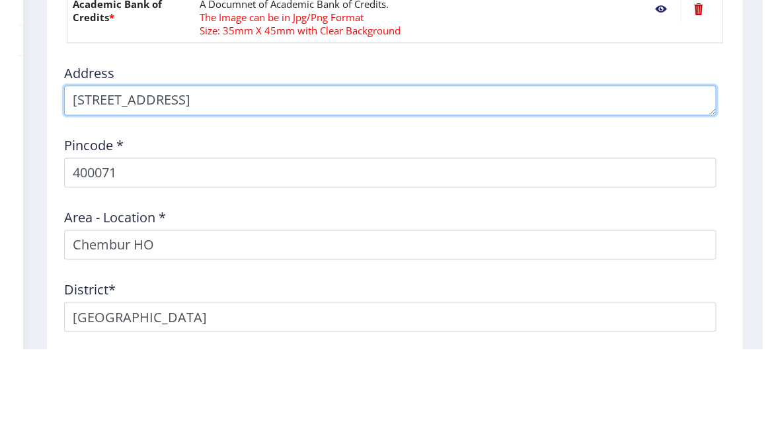
scroll to position [0, 0]
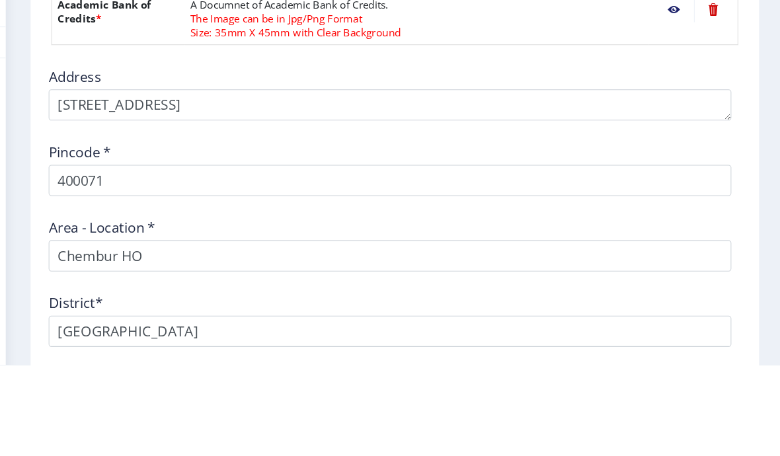
click at [541, 90] on nb-layout-column "First step Second step 3 Third step Instruction 1. Upload the documents in jpg/…" at bounding box center [408, 139] width 743 height 996
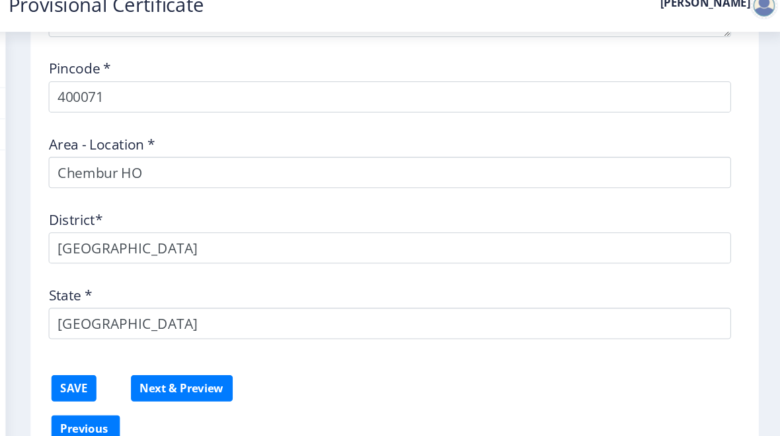
scroll to position [582, 0]
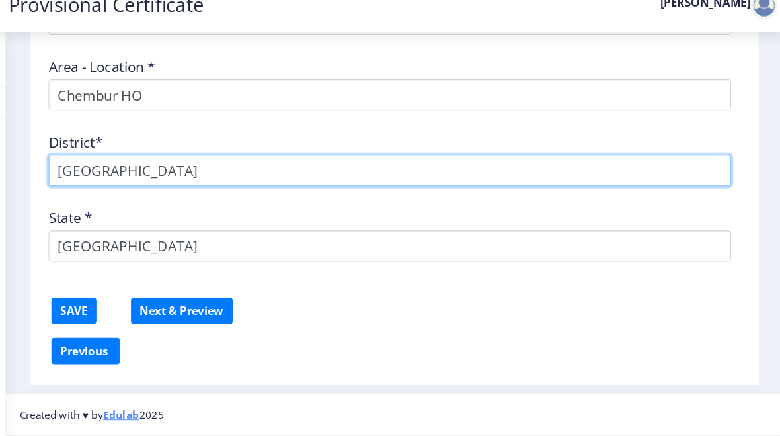
click at [138, 168] on input "[GEOGRAPHIC_DATA]" at bounding box center [404, 183] width 652 height 30
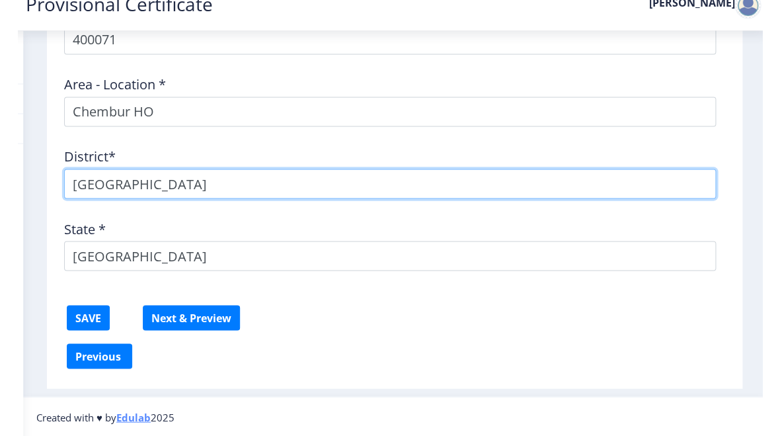
scroll to position [630, 0]
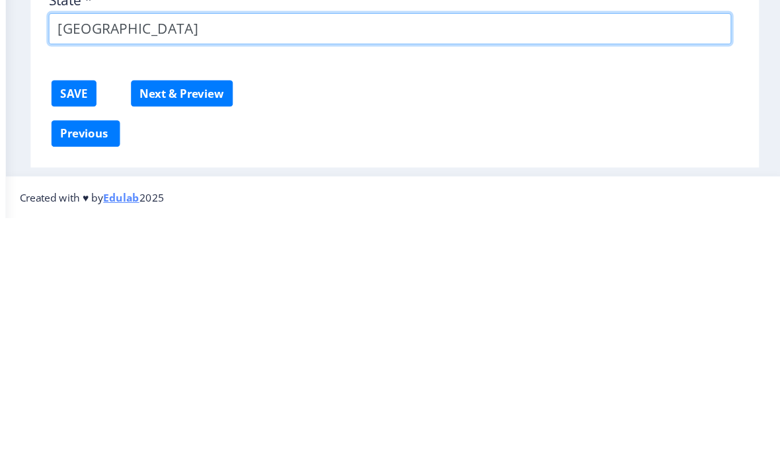
click at [134, 260] on input "[GEOGRAPHIC_DATA]" at bounding box center [404, 275] width 652 height 30
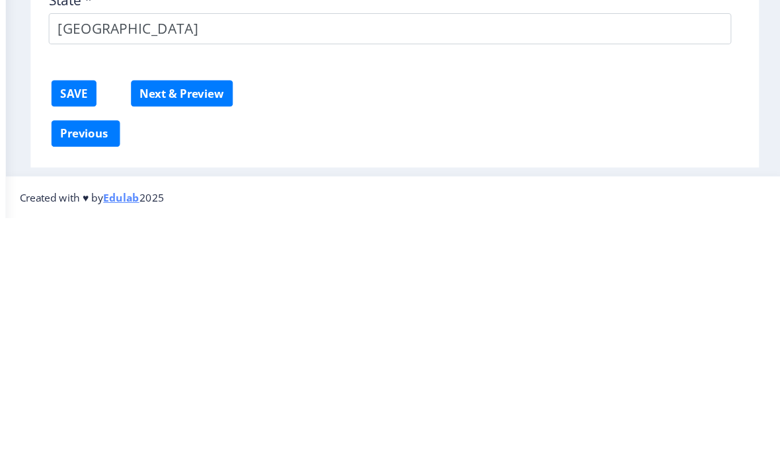
click at [157, 325] on button "Next & Preview" at bounding box center [205, 337] width 97 height 25
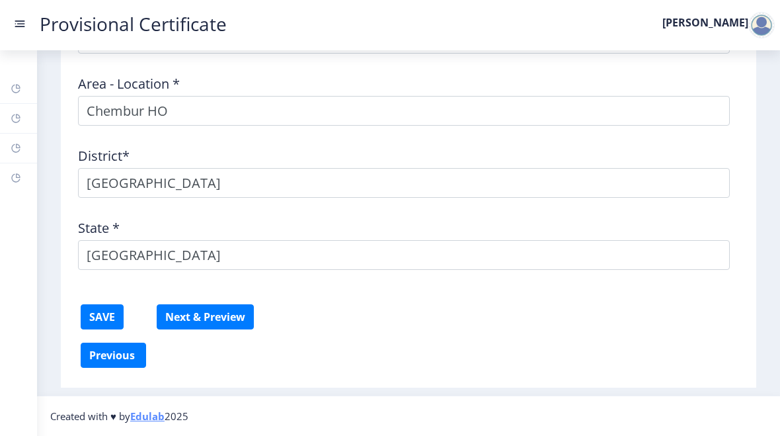
scroll to position [650, 0]
click at [229, 311] on button "Next & Preview" at bounding box center [205, 316] width 97 height 25
click at [225, 311] on button "Next & Preview" at bounding box center [205, 316] width 97 height 25
click at [225, 309] on button "Next & Preview" at bounding box center [205, 316] width 97 height 25
click at [112, 305] on button "SAVE" at bounding box center [102, 316] width 43 height 25
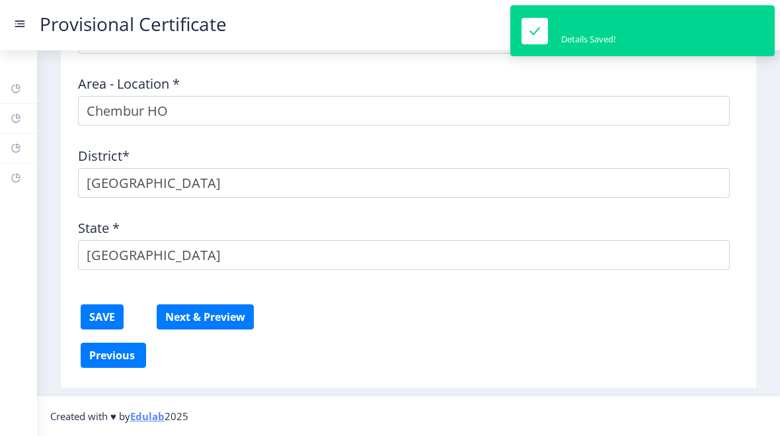
click at [105, 319] on button "SAVE" at bounding box center [102, 316] width 43 height 25
click at [106, 316] on button "SAVE" at bounding box center [102, 316] width 43 height 25
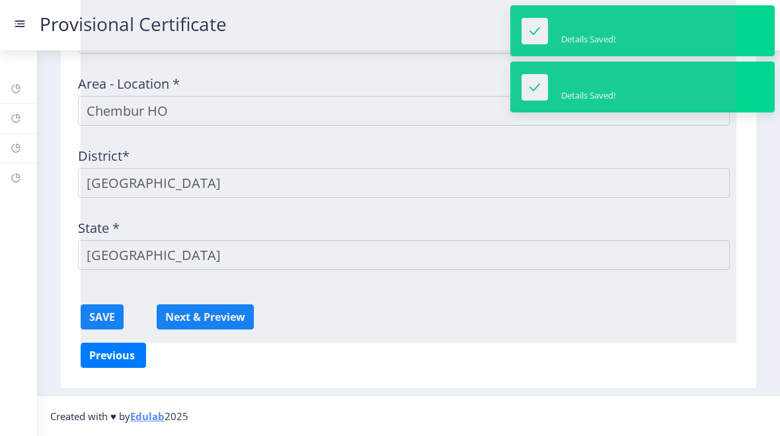
click at [102, 320] on button "SAVE" at bounding box center [102, 316] width 43 height 25
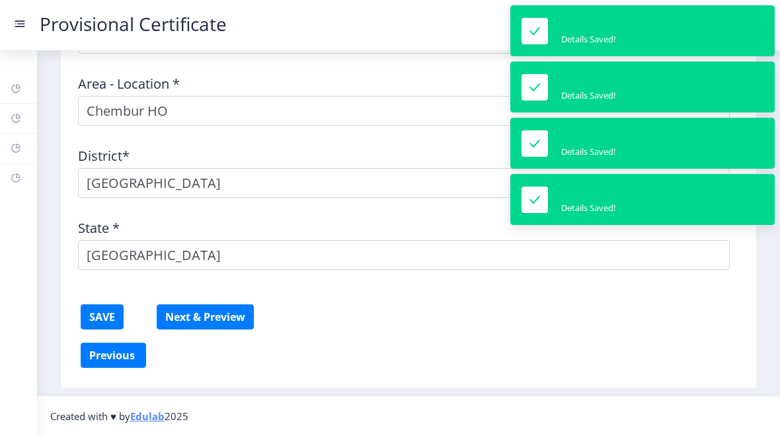
click at [103, 322] on button "SAVE" at bounding box center [102, 316] width 43 height 25
click at [105, 320] on button "SAVE" at bounding box center [102, 316] width 43 height 25
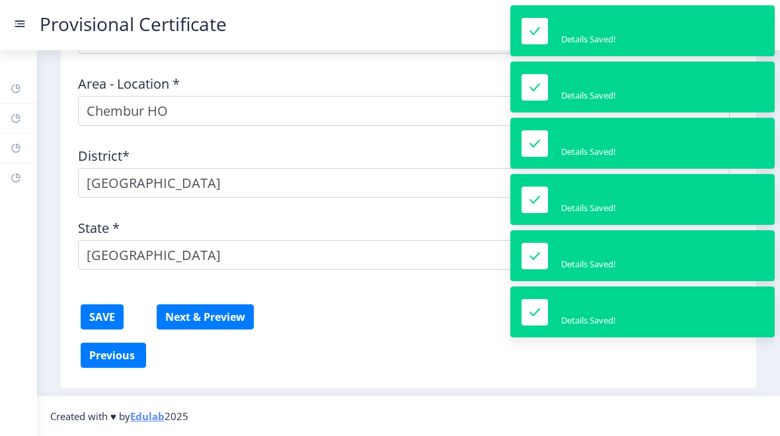
click at [105, 320] on button "SAVE" at bounding box center [102, 316] width 43 height 25
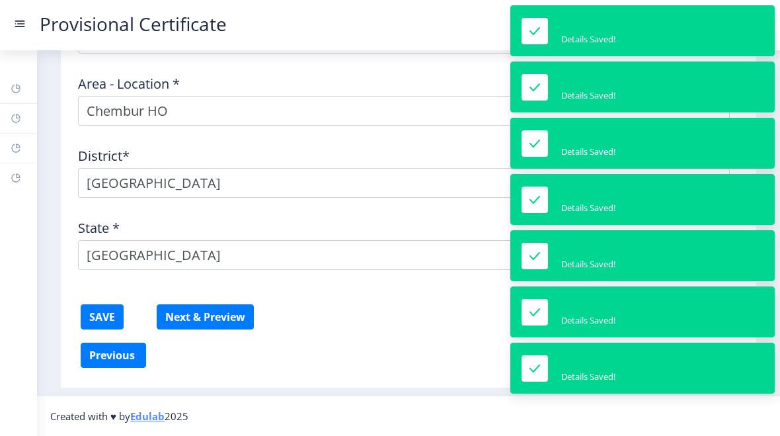
click at [202, 321] on button "Next & Preview" at bounding box center [205, 316] width 97 height 25
click at [208, 319] on button "Next & Preview" at bounding box center [205, 316] width 97 height 25
click at [213, 315] on button "Next & Preview" at bounding box center [205, 316] width 97 height 25
click at [213, 317] on button "Next & Preview" at bounding box center [205, 316] width 97 height 25
click at [214, 315] on button "Next & Preview" at bounding box center [205, 316] width 97 height 25
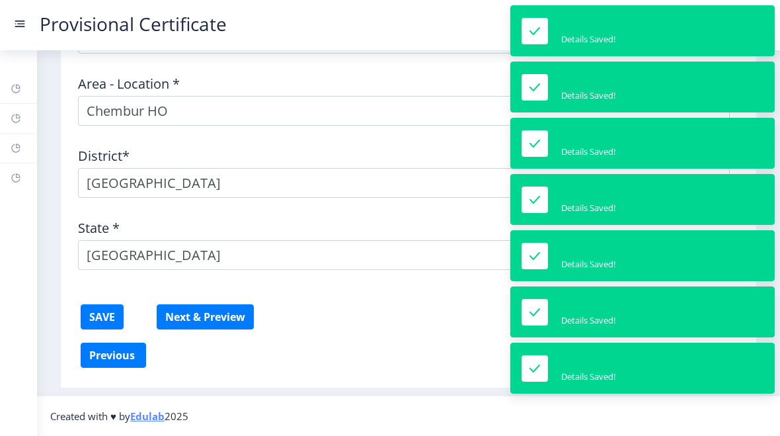
click at [214, 315] on button "Next & Preview" at bounding box center [205, 316] width 97 height 25
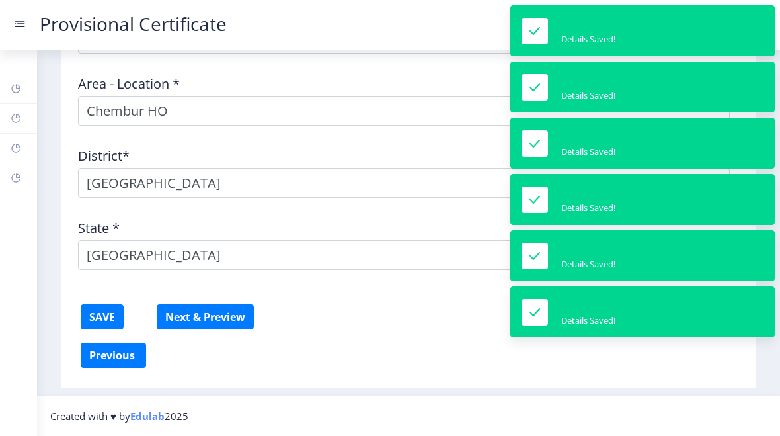
click at [214, 312] on button "Next & Preview" at bounding box center [205, 316] width 97 height 25
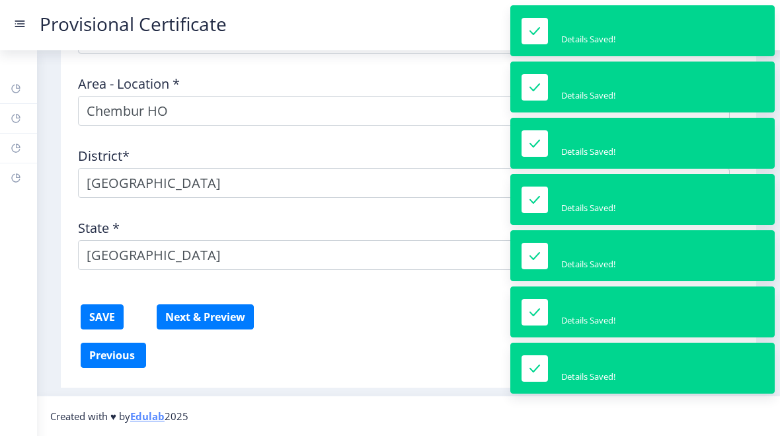
click at [212, 315] on button "Next & Preview" at bounding box center [205, 316] width 97 height 25
